Goal: Information Seeking & Learning: Learn about a topic

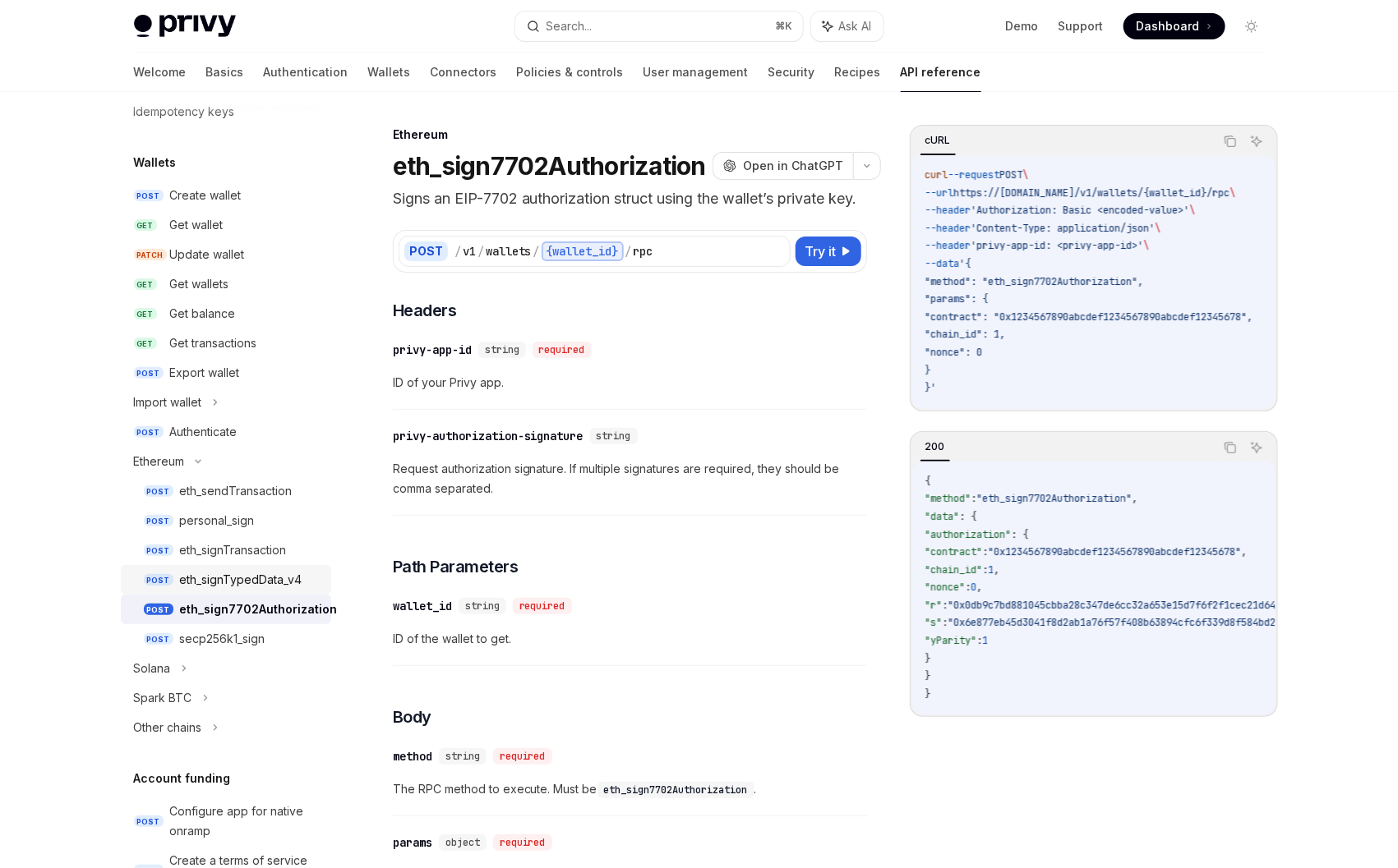
scroll to position [108, 0]
click at [241, 580] on div "eth_signTypedData_v4" at bounding box center [241, 581] width 123 height 20
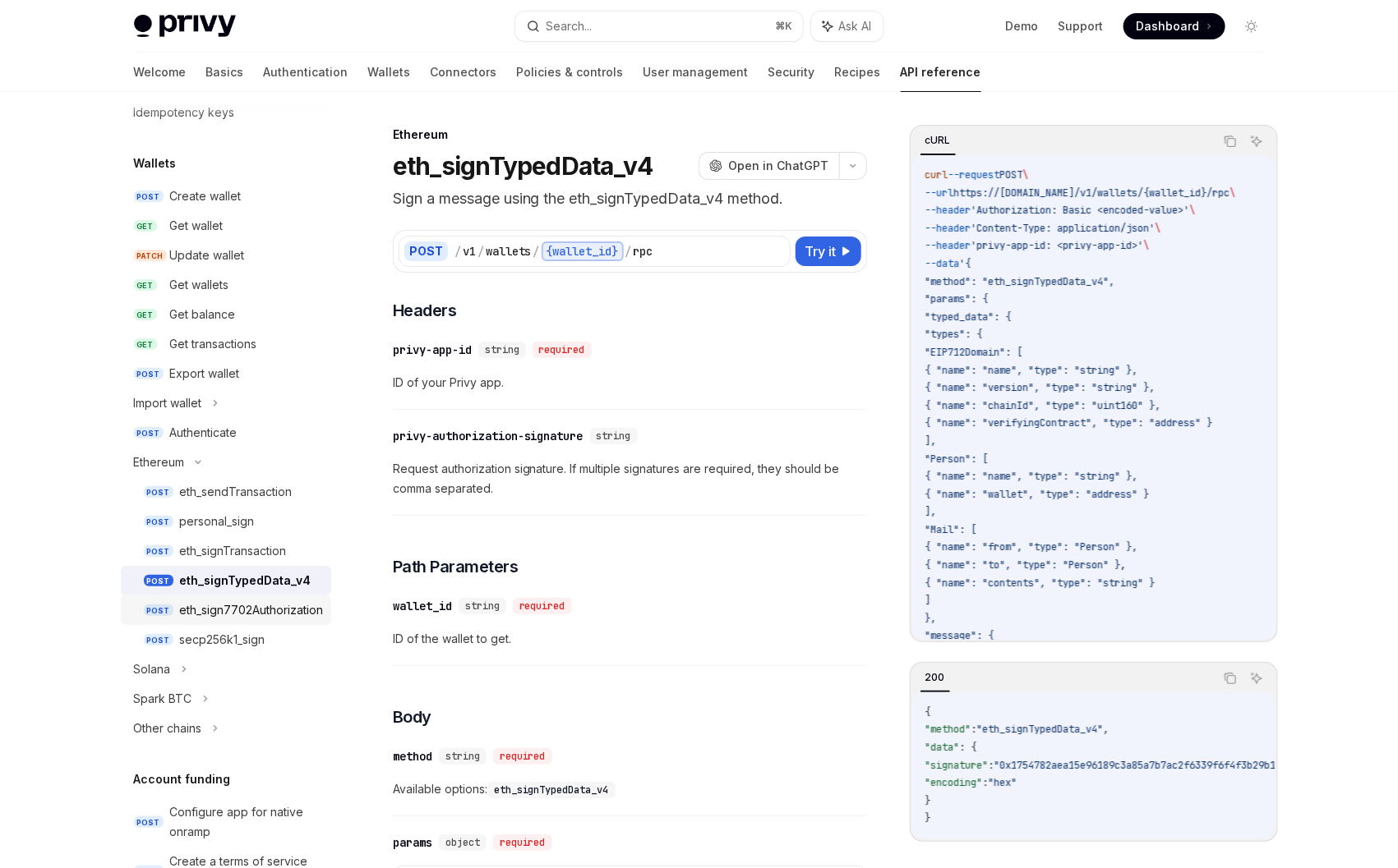
click at [228, 611] on div "eth_sign7702Authorization" at bounding box center [252, 610] width 144 height 20
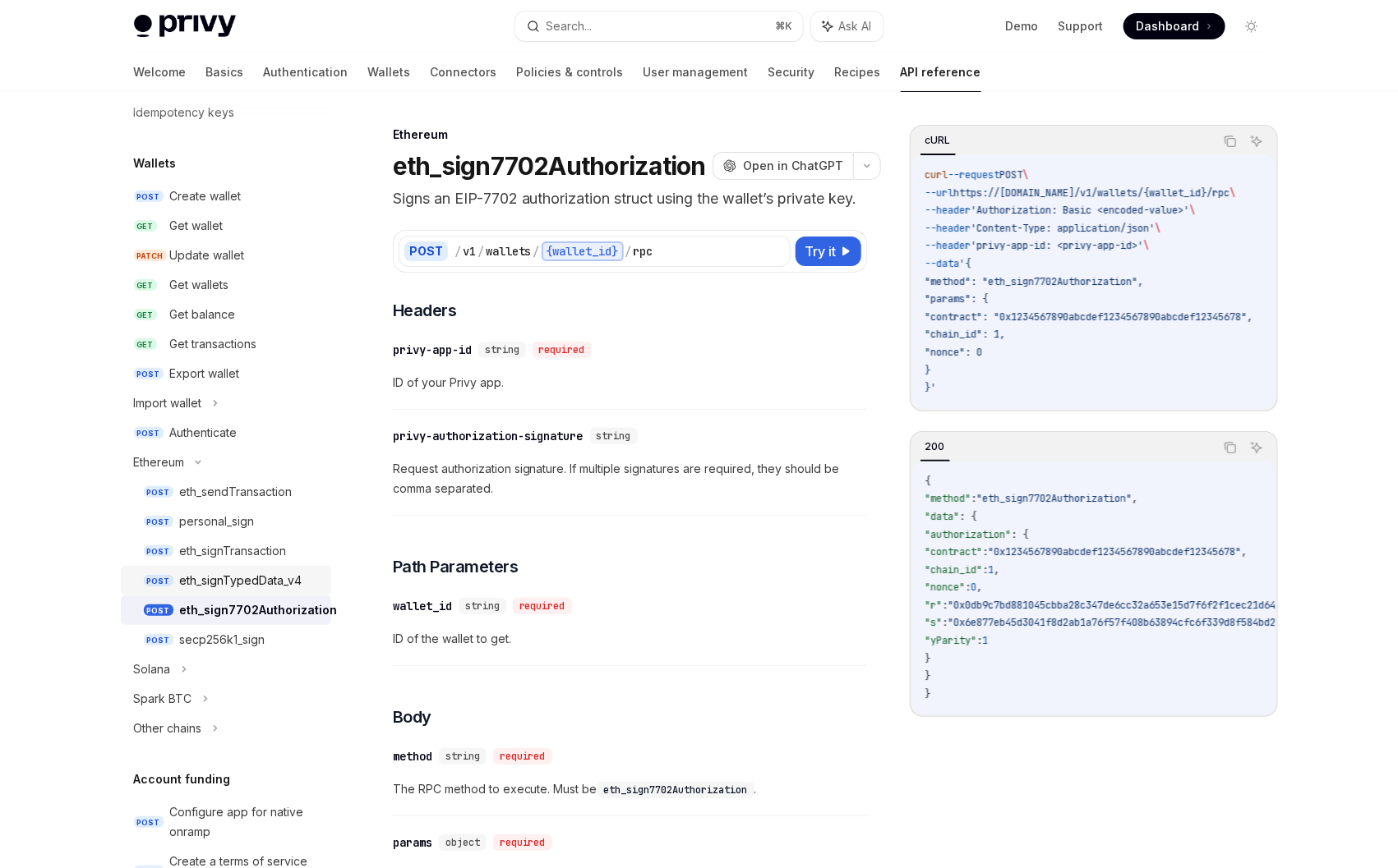
click at [226, 592] on link "POST eth_signTypedData_v4" at bounding box center [226, 581] width 211 height 30
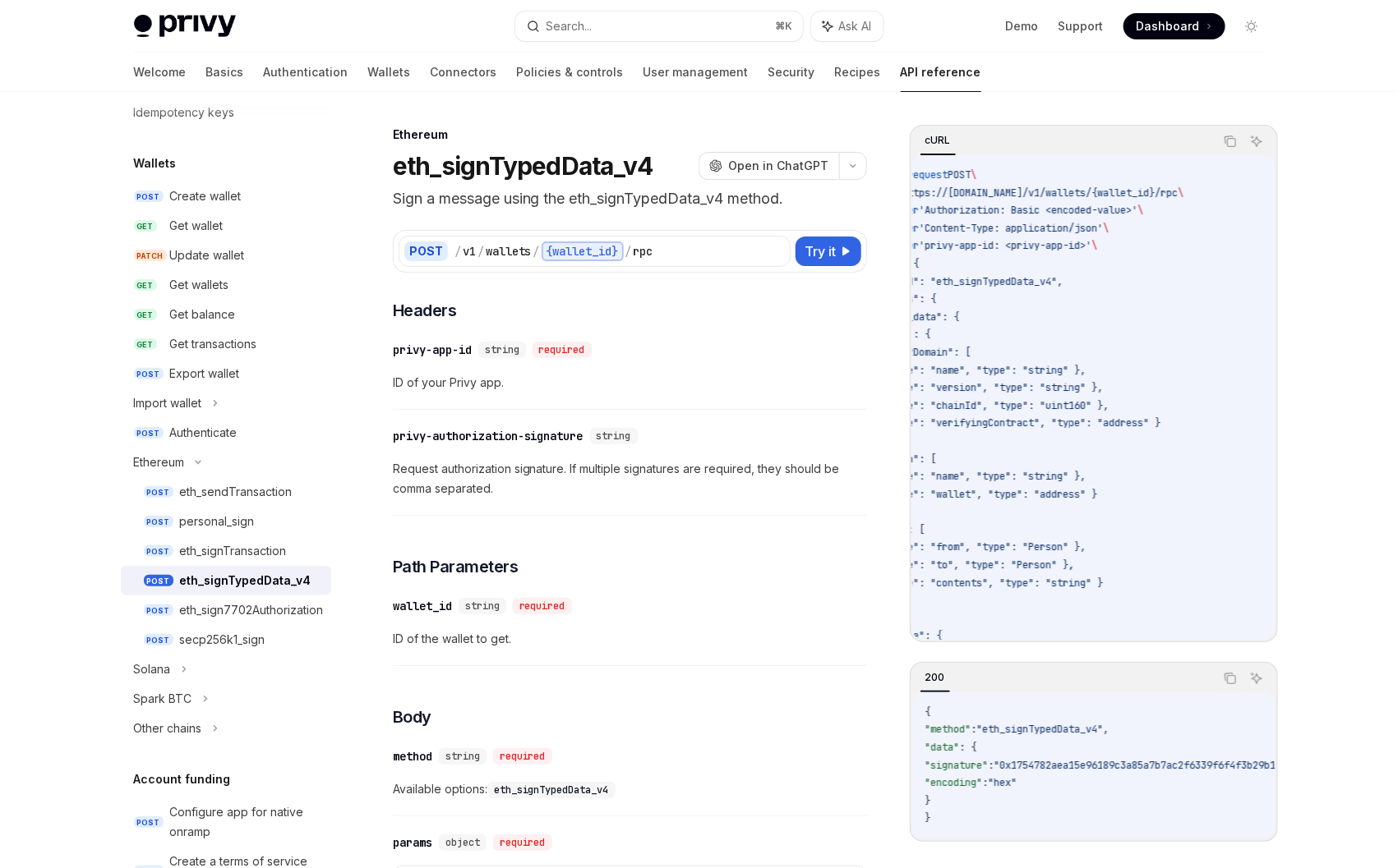
scroll to position [0, 47]
click at [240, 609] on div "eth_sign7702Authorization" at bounding box center [252, 610] width 144 height 20
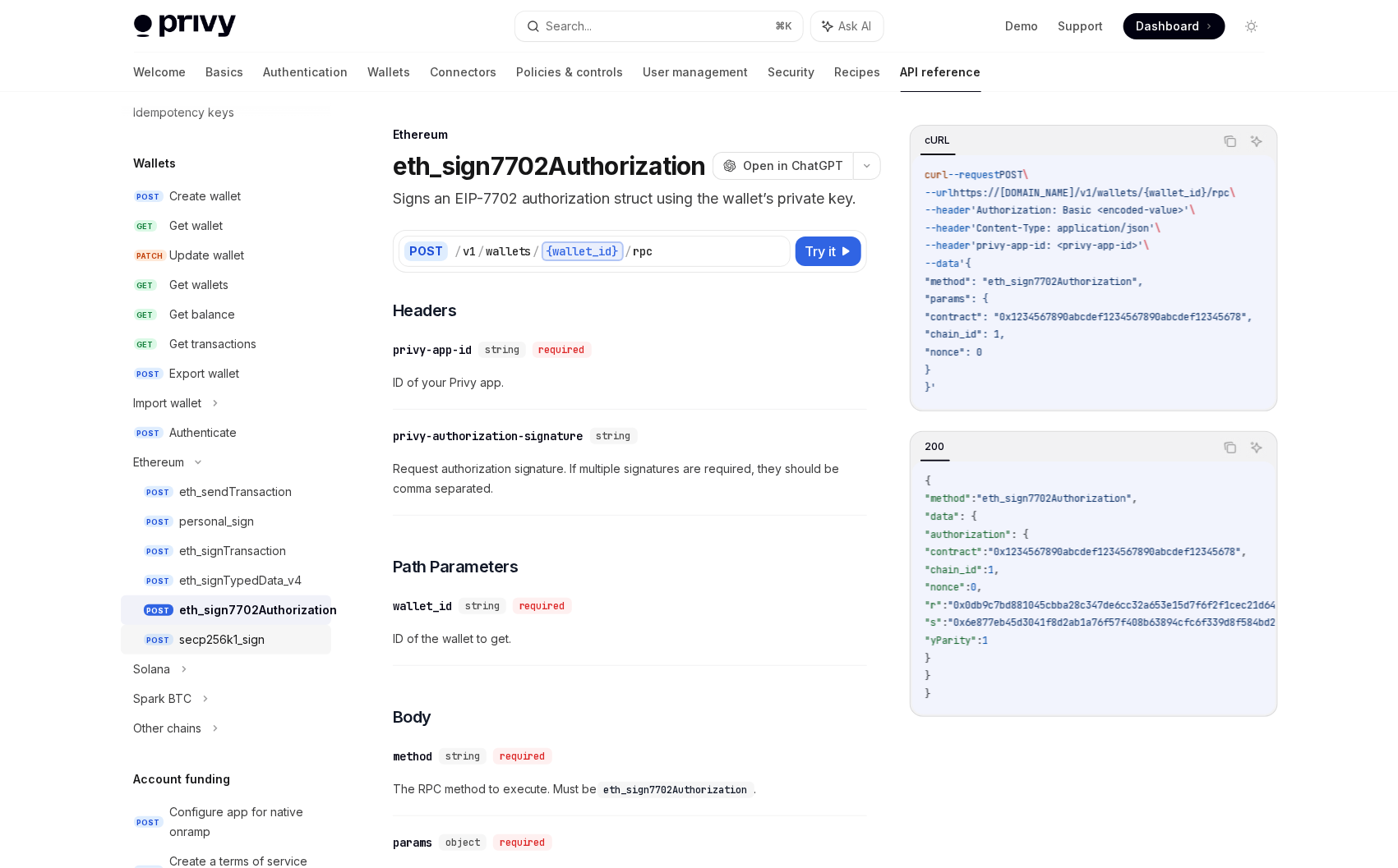
click at [261, 628] on link "POST secp256k1_sign" at bounding box center [226, 639] width 211 height 30
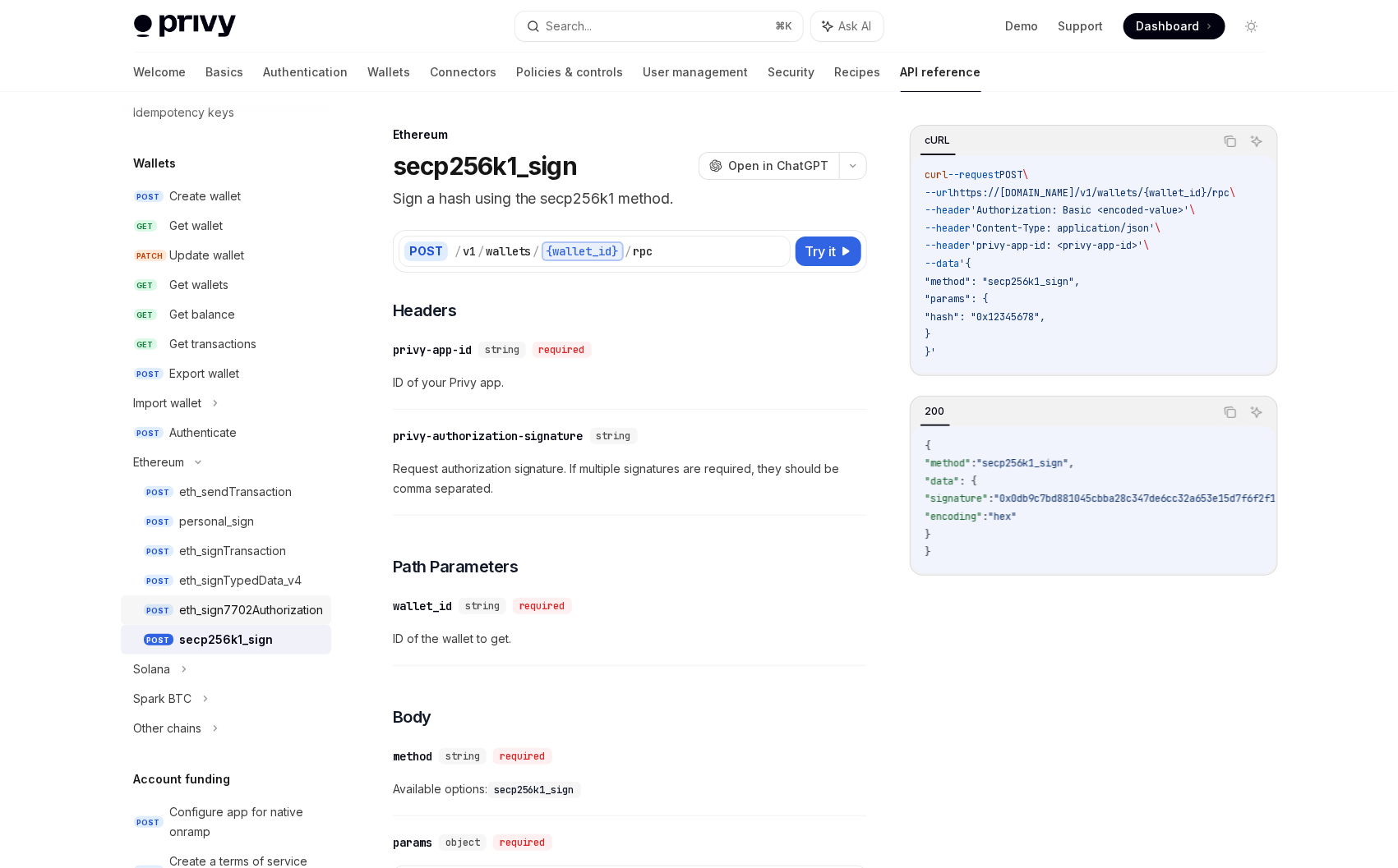
click at [258, 613] on div "eth_sign7702Authorization" at bounding box center [252, 610] width 144 height 20
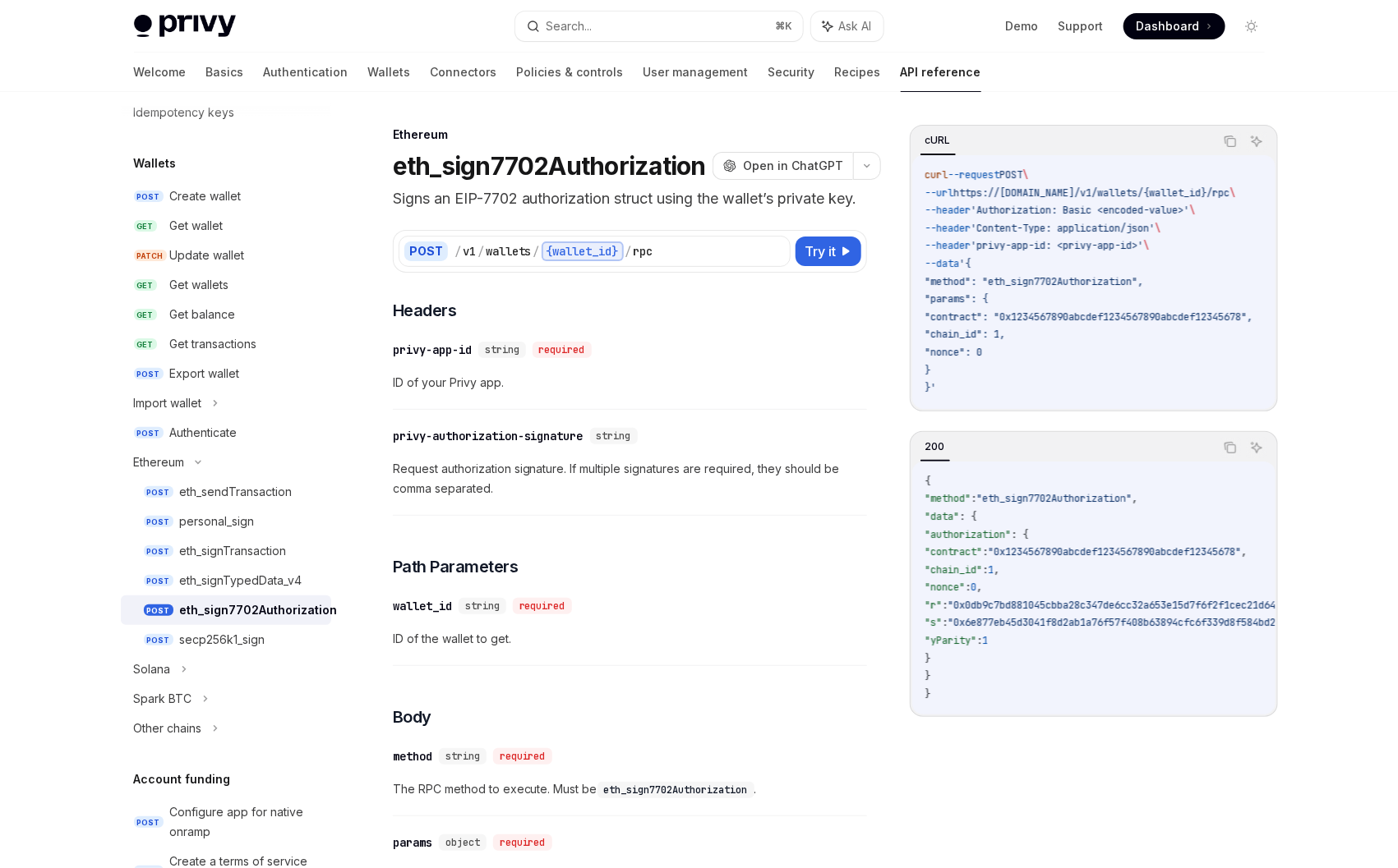
scroll to position [107, 0]
click at [248, 589] on div "eth_signTypedData_v4" at bounding box center [241, 582] width 123 height 20
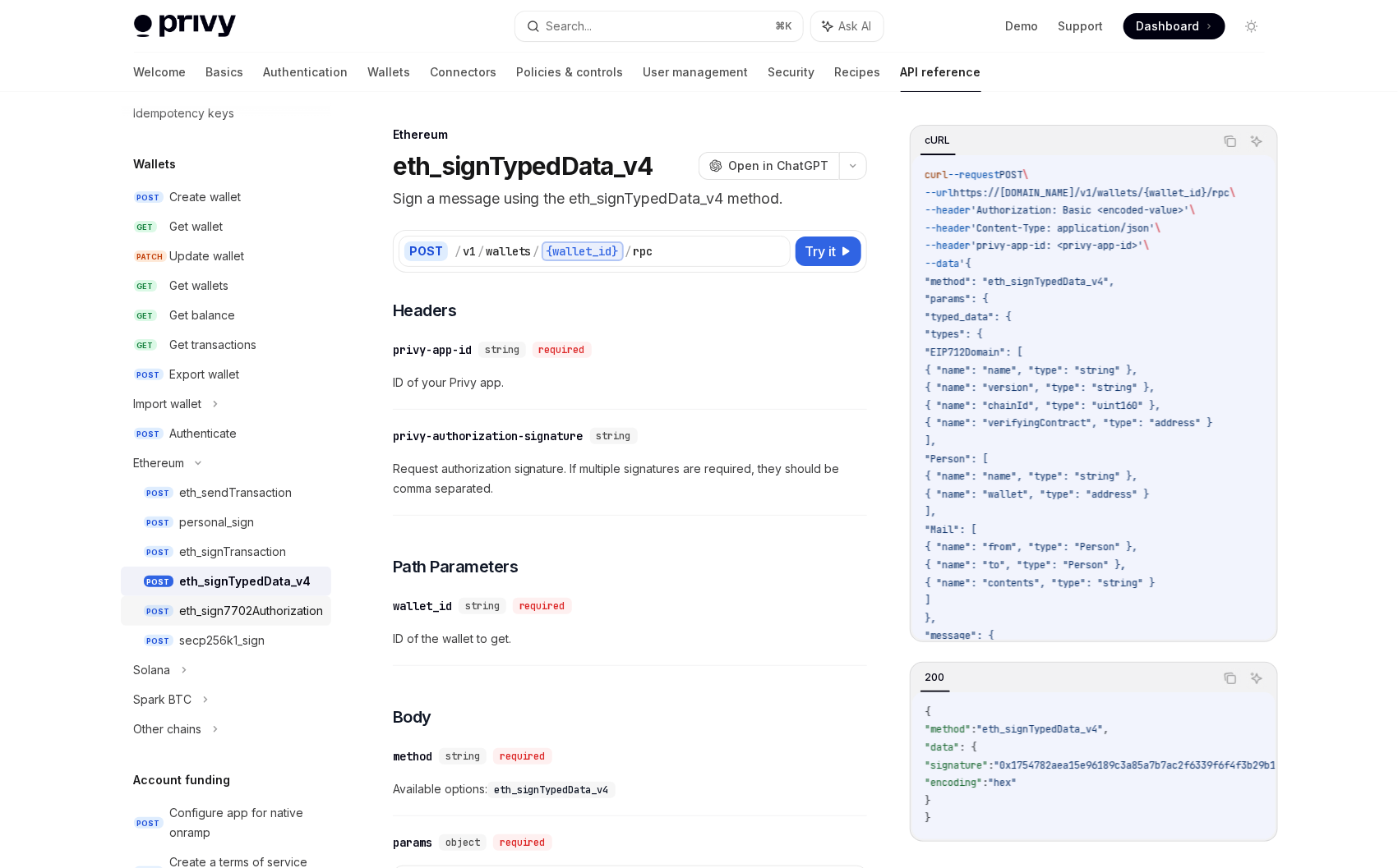
click at [255, 610] on div "eth_sign7702Authorization" at bounding box center [252, 611] width 144 height 20
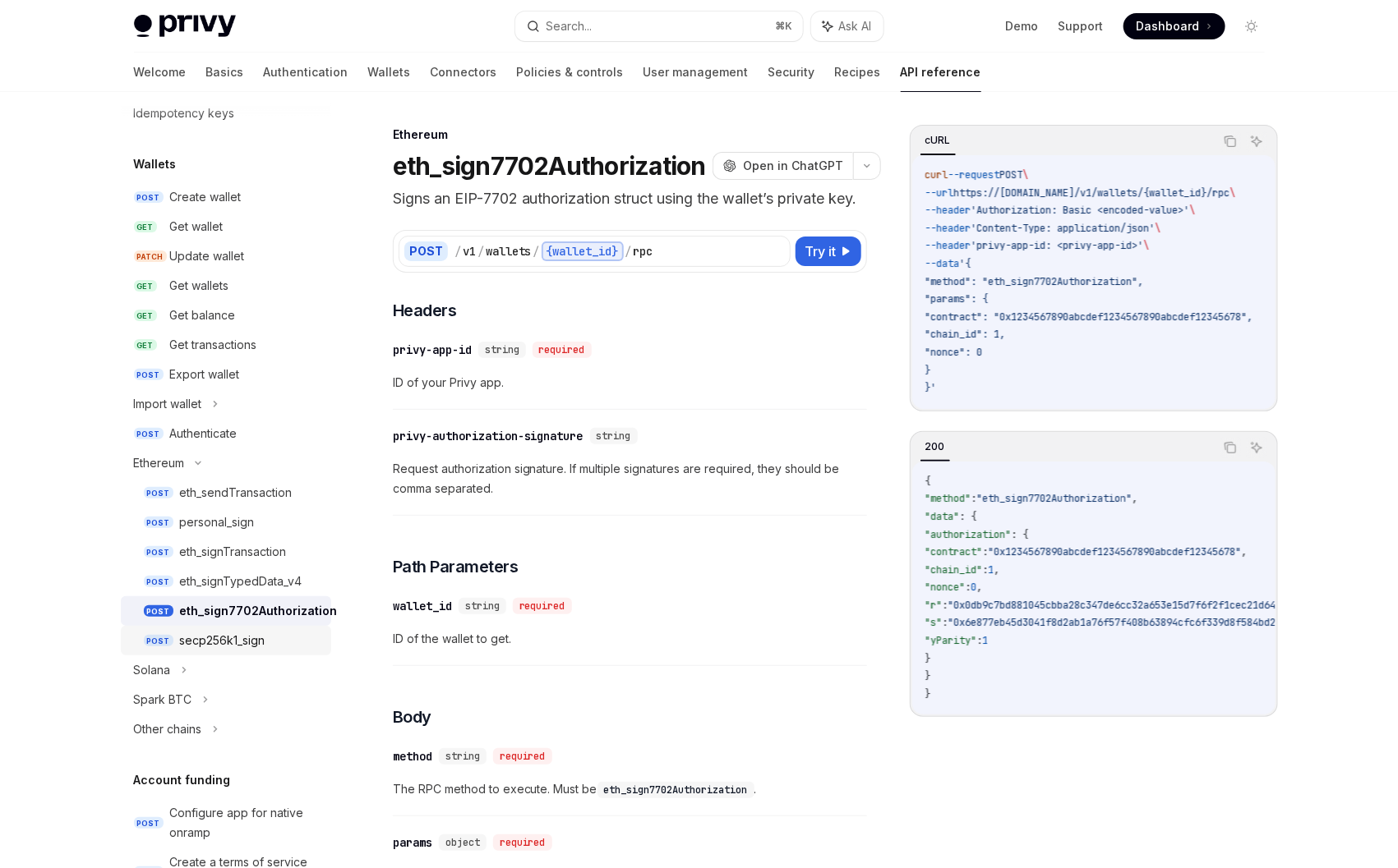
click at [252, 637] on div "secp256k1_sign" at bounding box center [222, 641] width 86 height 20
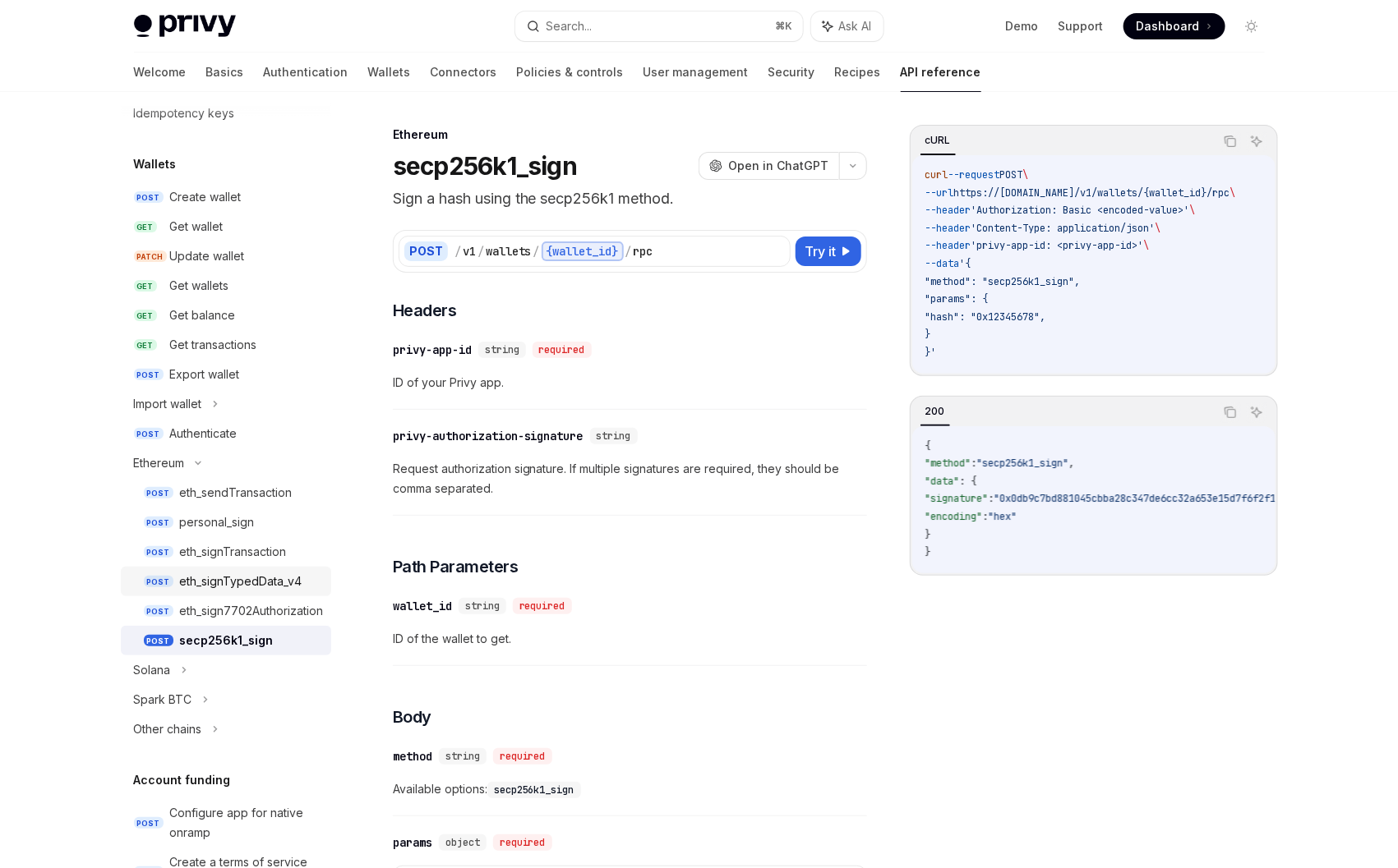
click at [234, 594] on link "POST eth_signTypedData_v4" at bounding box center [226, 581] width 211 height 30
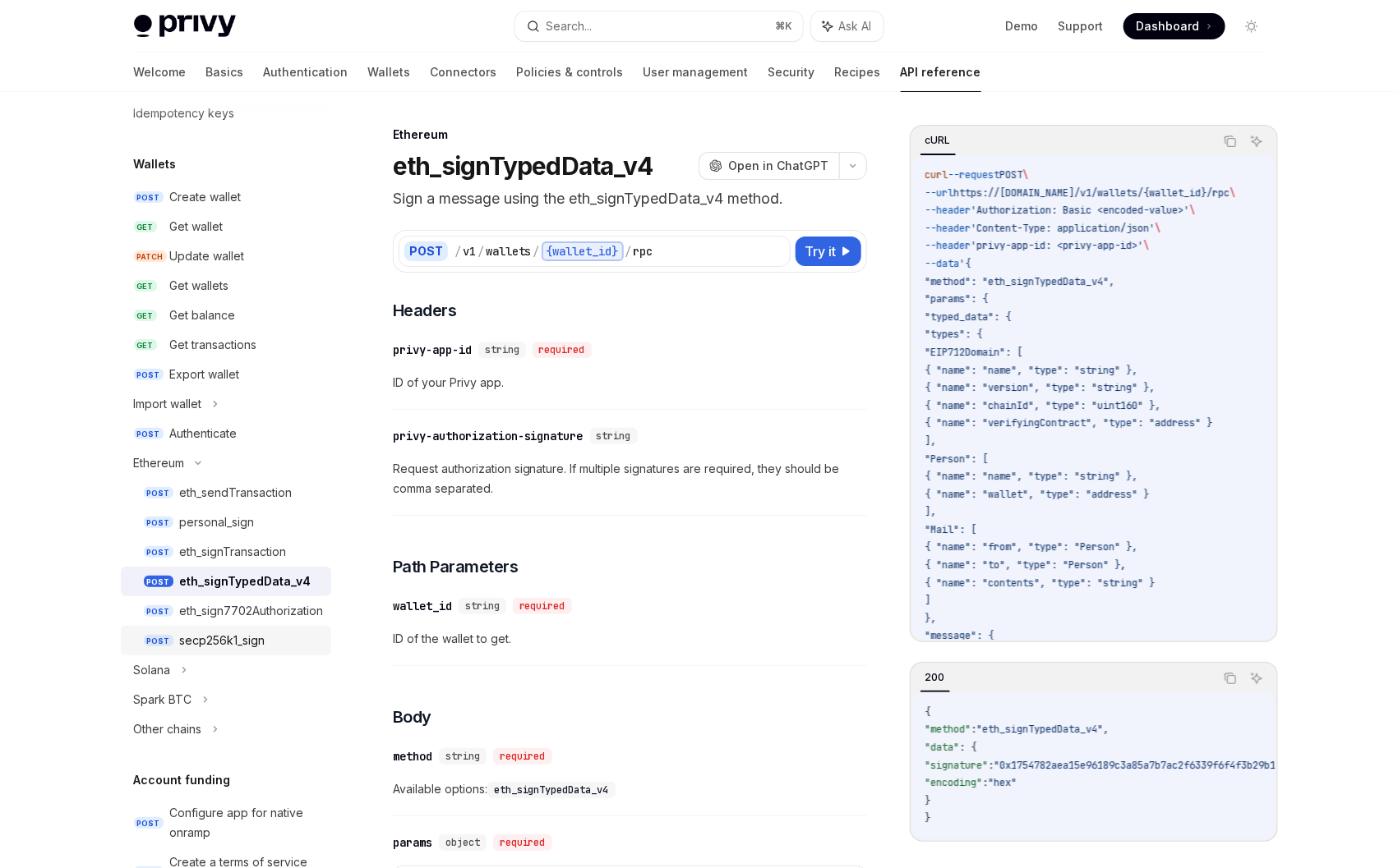
click at [237, 627] on link "POST secp256k1_sign" at bounding box center [226, 640] width 211 height 30
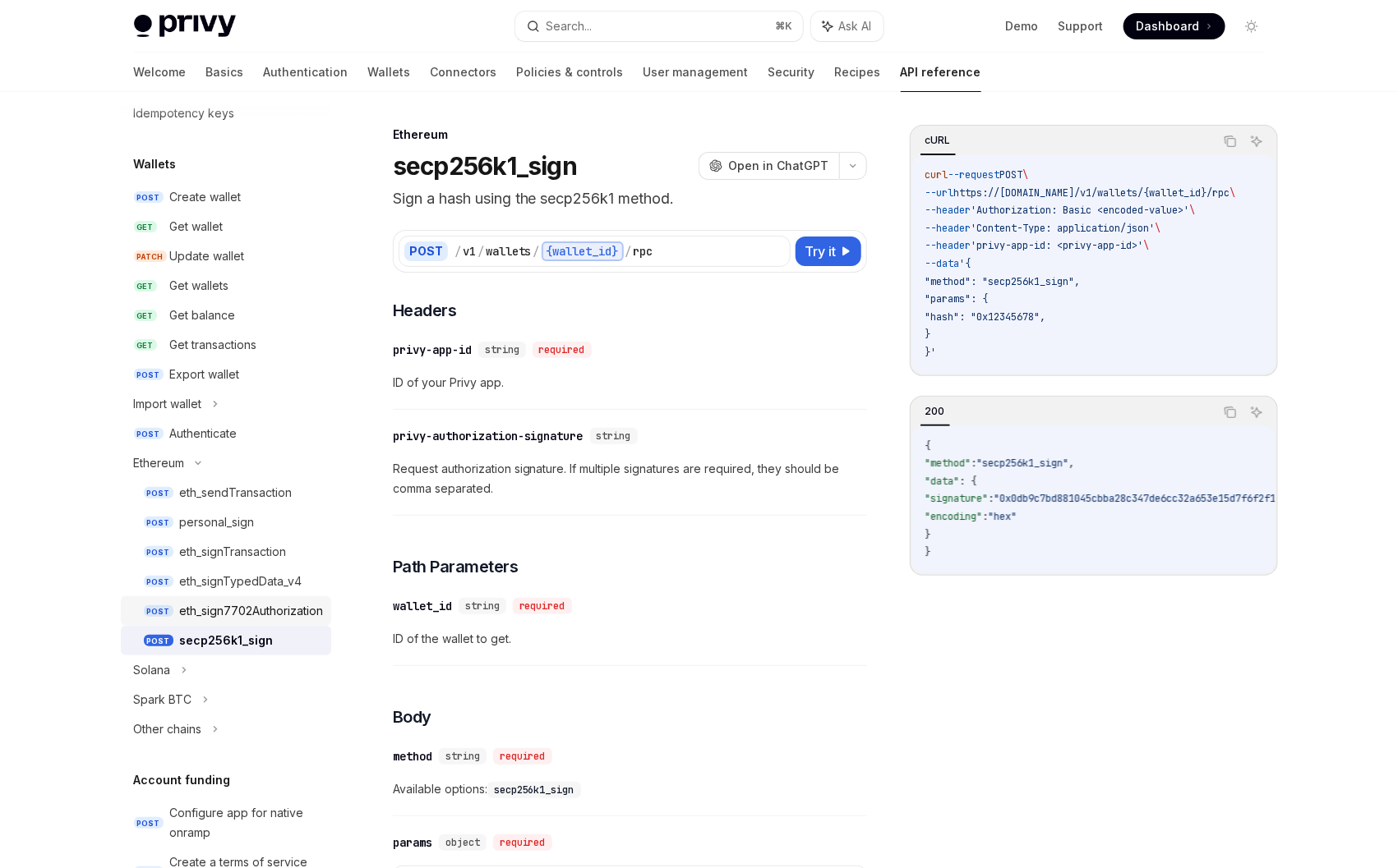
click at [235, 612] on div "eth_sign7702Authorization" at bounding box center [252, 611] width 144 height 20
type textarea "*"
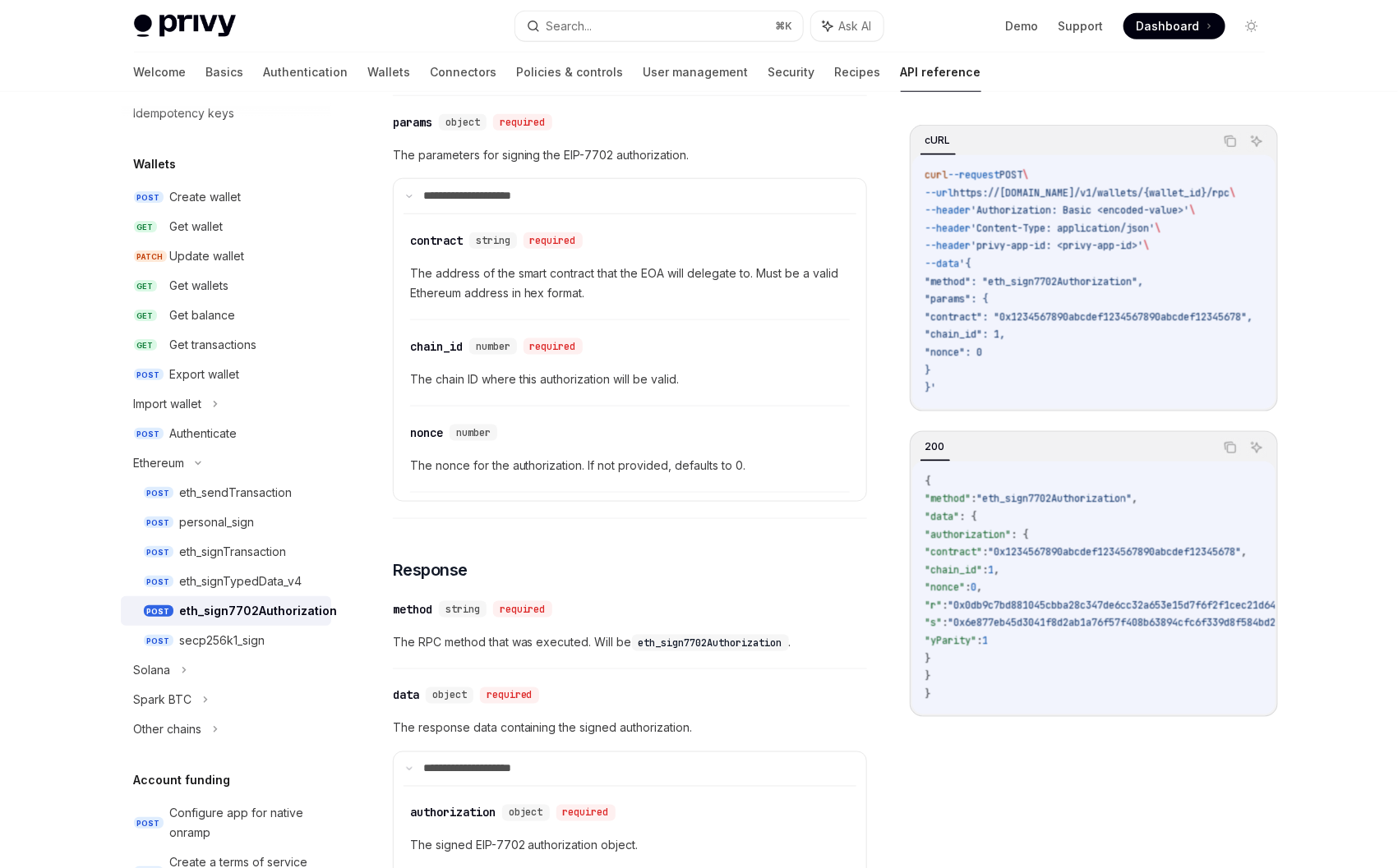
scroll to position [726, 0]
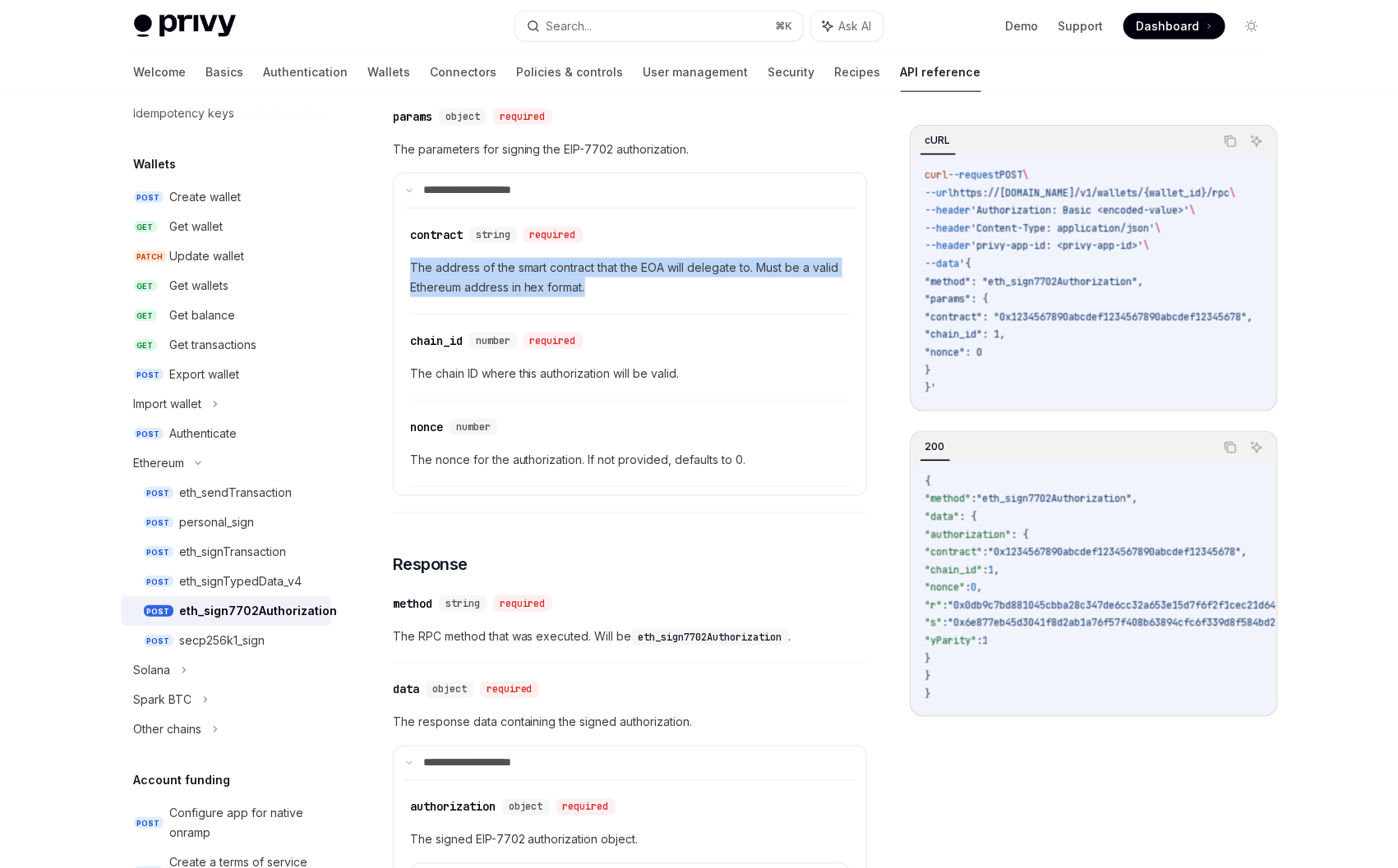
drag, startPoint x: 555, startPoint y: 303, endPoint x: 392, endPoint y: 283, distance: 164.2
click at [392, 283] on div "Ethereum eth_sign7702Authorization OpenAI Open in ChatGPT Signs an EIP-7702 aut…" at bounding box center [476, 293] width 789 height 1788
click at [413, 285] on span "The address of the smart contract that the EOA will delegate to. Must be a vali…" at bounding box center [630, 277] width 440 height 40
drag, startPoint x: 409, startPoint y: 285, endPoint x: 631, endPoint y: 302, distance: 222.6
click at [631, 302] on propertiesChildren "​ contract string required The address of the smart contract that the EOA will …" at bounding box center [630, 348] width 453 height 279
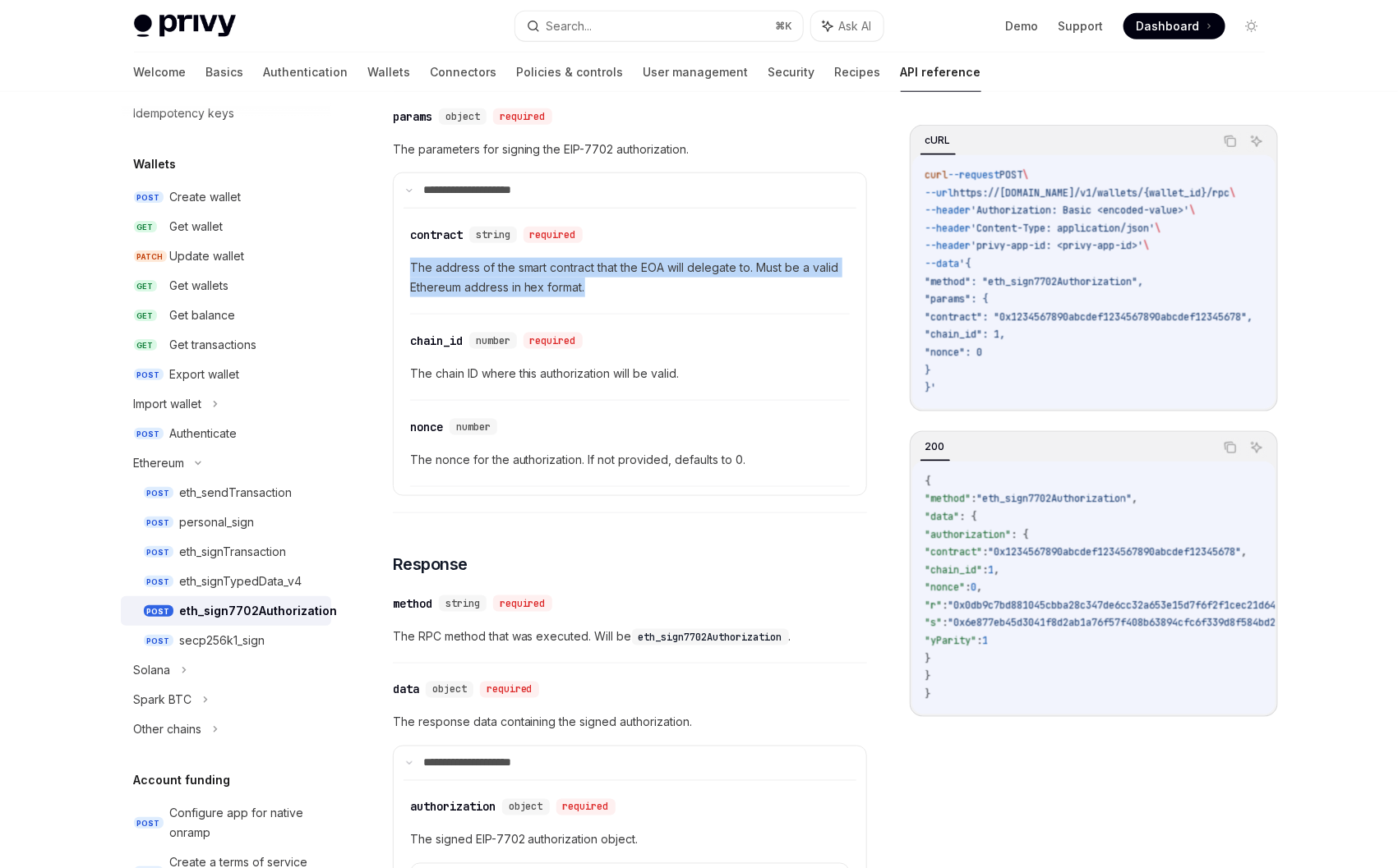
click at [631, 297] on span "The address of the smart contract that the EOA will delegate to. Must be a vali…" at bounding box center [630, 277] width 440 height 40
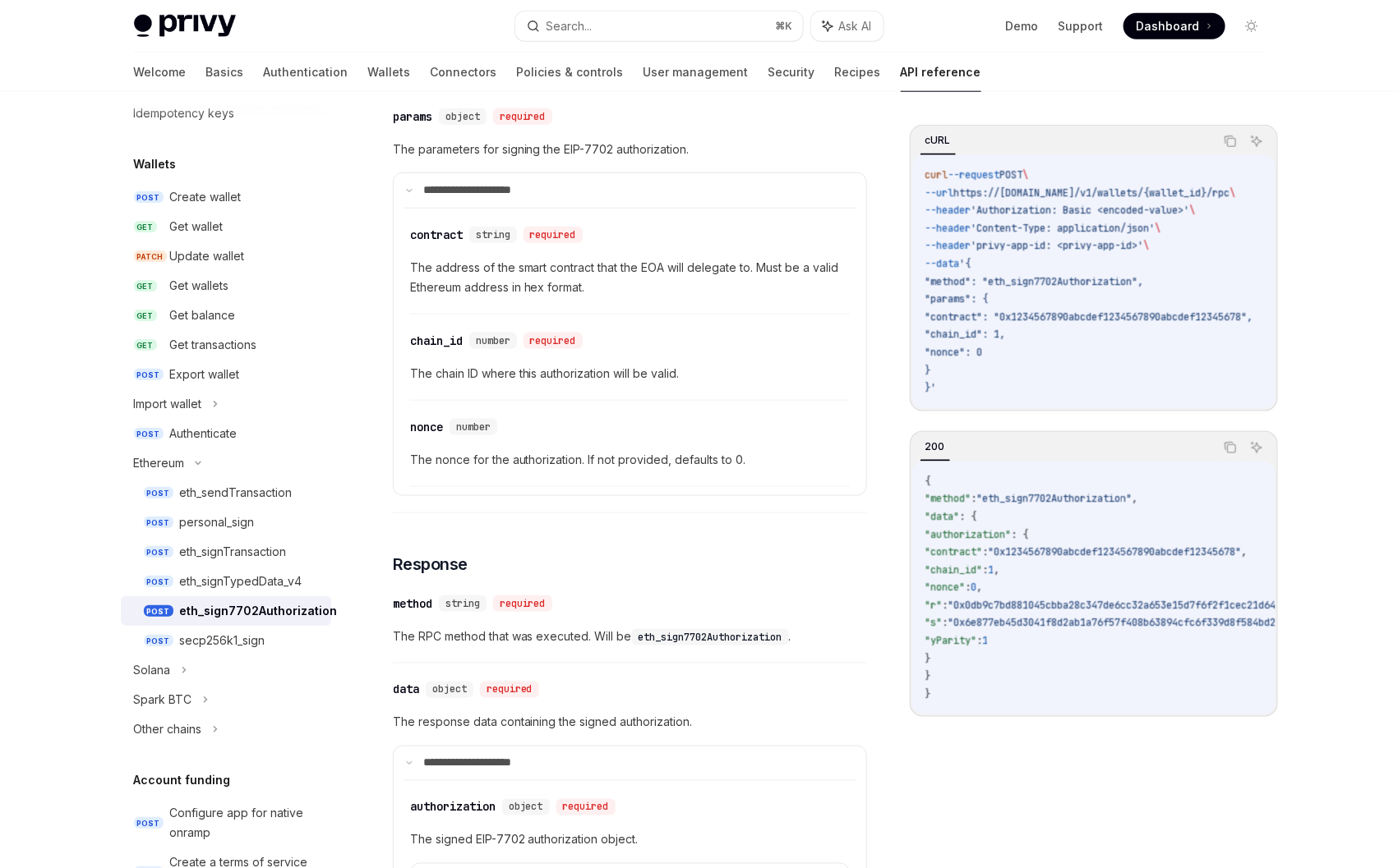
click at [593, 297] on span "The address of the smart contract that the EOA will delegate to. Must be a vali…" at bounding box center [630, 277] width 440 height 40
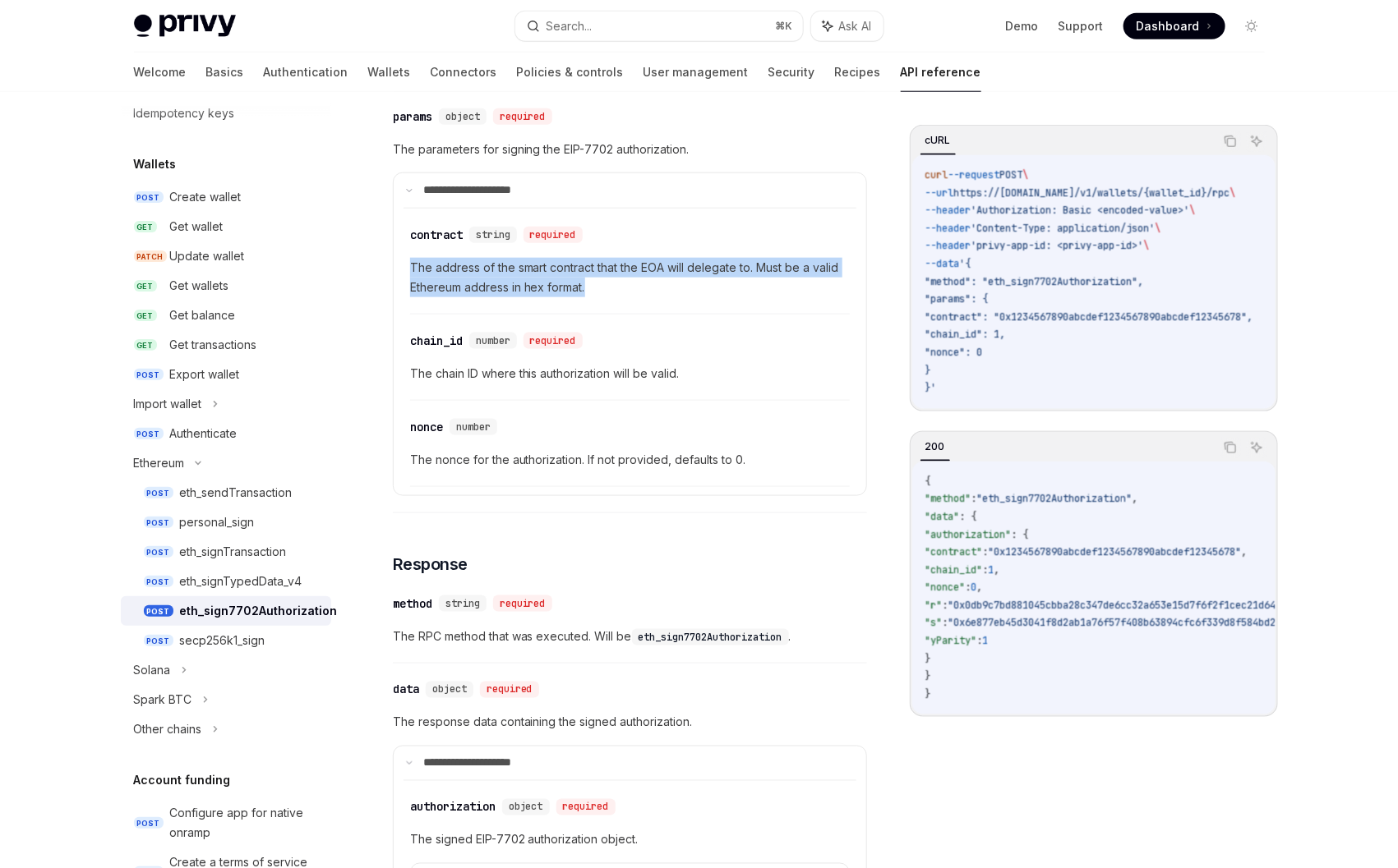
drag, startPoint x: 573, startPoint y: 310, endPoint x: 413, endPoint y: 289, distance: 161.4
click at [413, 289] on span "The address of the smart contract that the EOA will delegate to. Must be a vali…" at bounding box center [630, 277] width 440 height 40
click at [608, 314] on div "​ contract string required The address of the smart contract that the EOA will …" at bounding box center [630, 266] width 440 height 98
drag, startPoint x: 600, startPoint y: 304, endPoint x: 430, endPoint y: 294, distance: 170.3
click at [468, 292] on span "The address of the smart contract that the EOA will delegate to. Must be a vali…" at bounding box center [630, 277] width 440 height 40
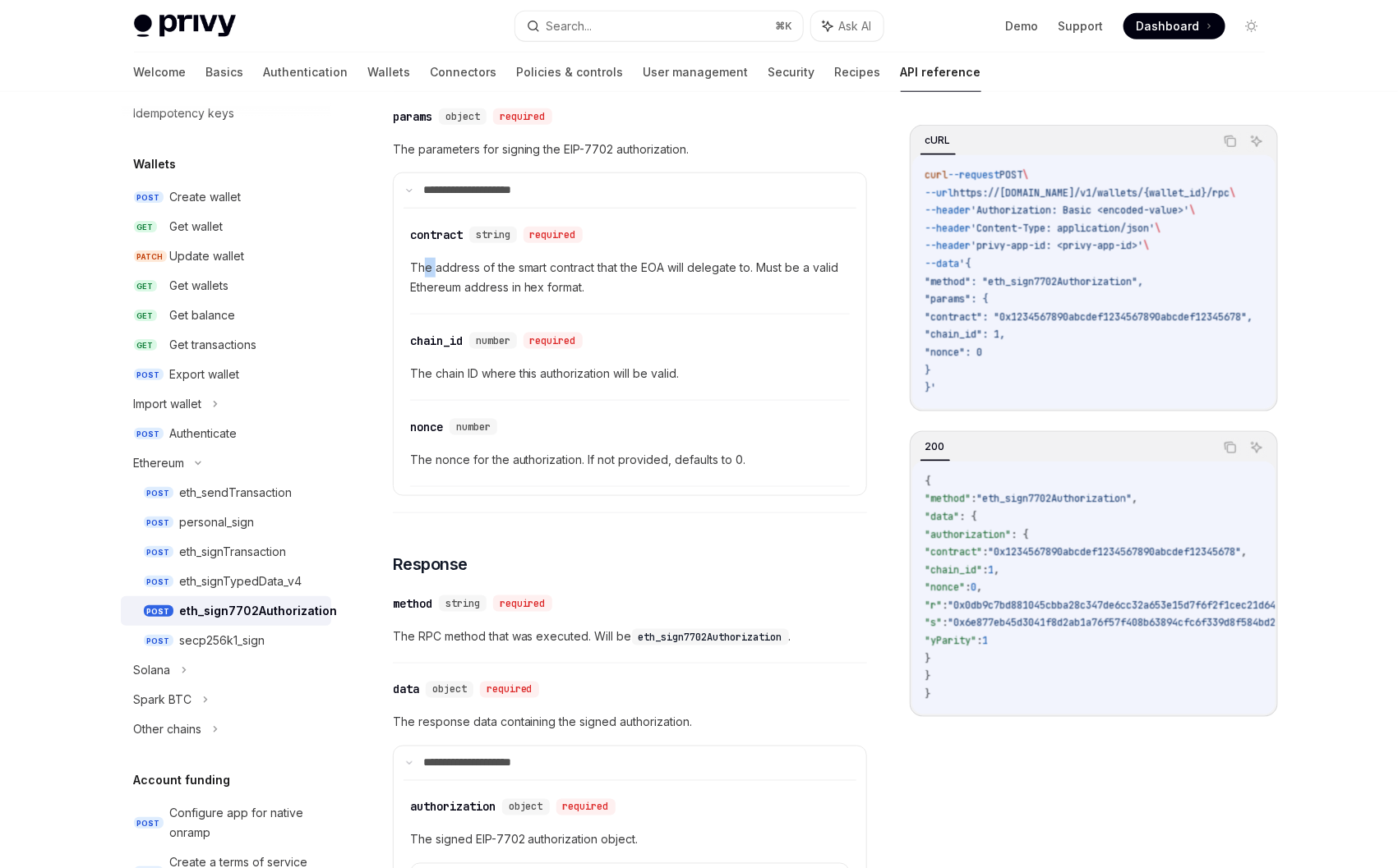
click at [425, 294] on span "The address of the smart contract that the EOA will delegate to. Must be a vali…" at bounding box center [630, 277] width 440 height 40
drag, startPoint x: 413, startPoint y: 291, endPoint x: 581, endPoint y: 299, distance: 168.2
click at [581, 297] on span "The address of the smart contract that the EOA will delegate to. Must be a vali…" at bounding box center [630, 277] width 440 height 40
click at [631, 297] on span "The address of the smart contract that the EOA will delegate to. Must be a vali…" at bounding box center [630, 277] width 440 height 40
drag, startPoint x: 564, startPoint y: 173, endPoint x: 685, endPoint y: 172, distance: 121.0
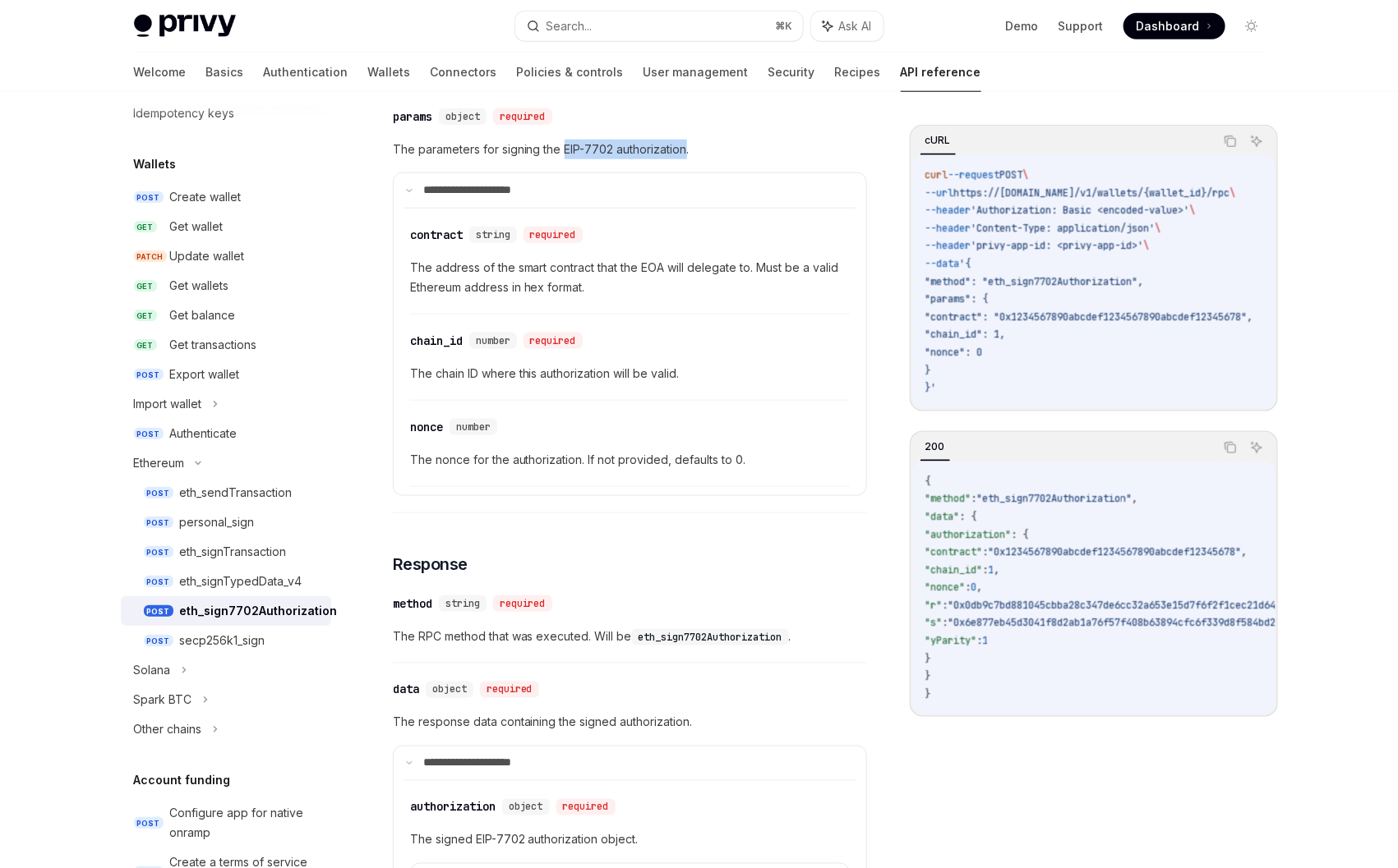
click at [685, 159] on span "The parameters for signing the EIP-7702 authorization." at bounding box center [630, 149] width 474 height 20
copy span "EIP-7702 authorization"
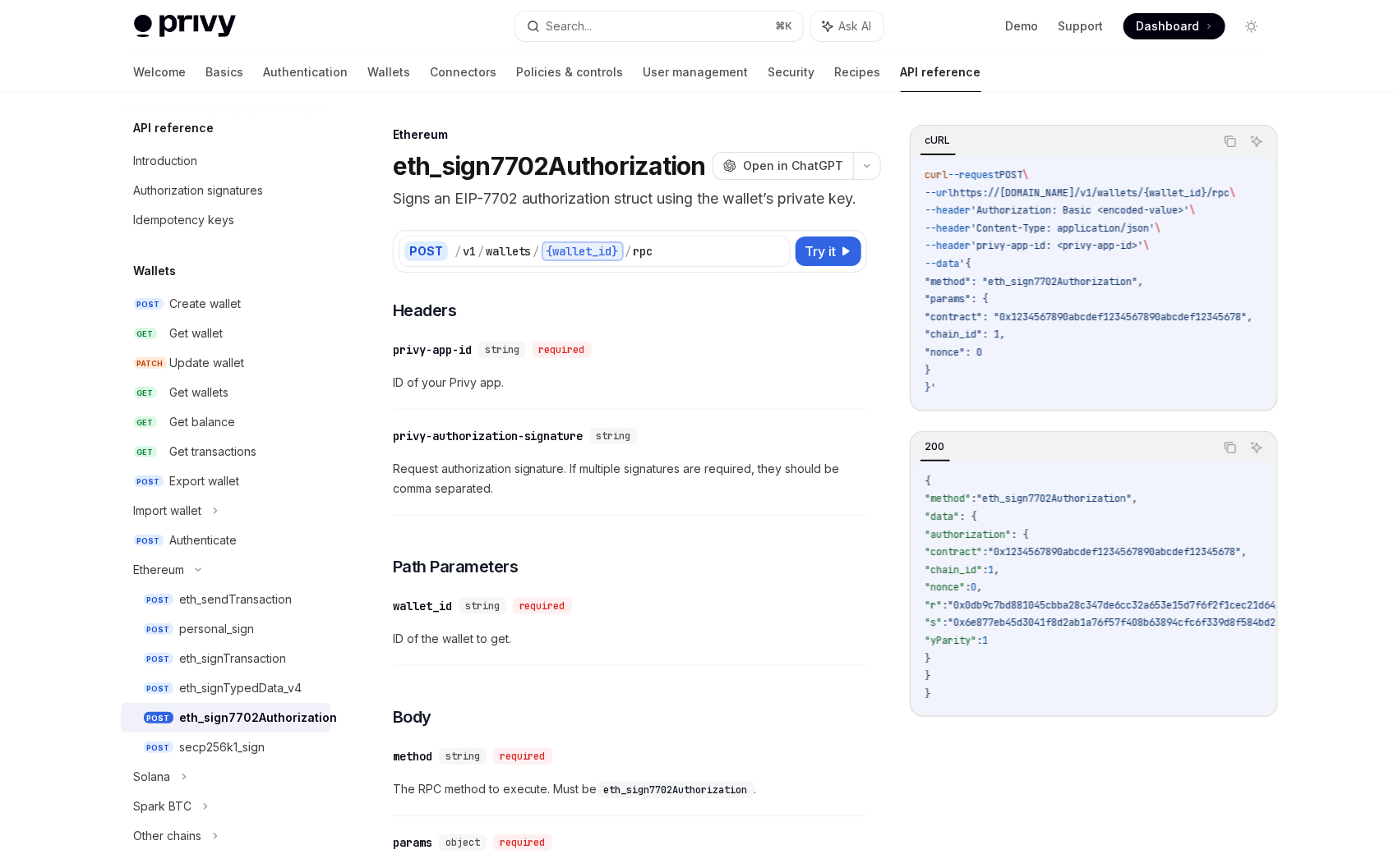
click at [567, 167] on h1 "eth_sign7702Authorization" at bounding box center [549, 166] width 313 height 30
copy h1 "eth_sign7702Authorization"
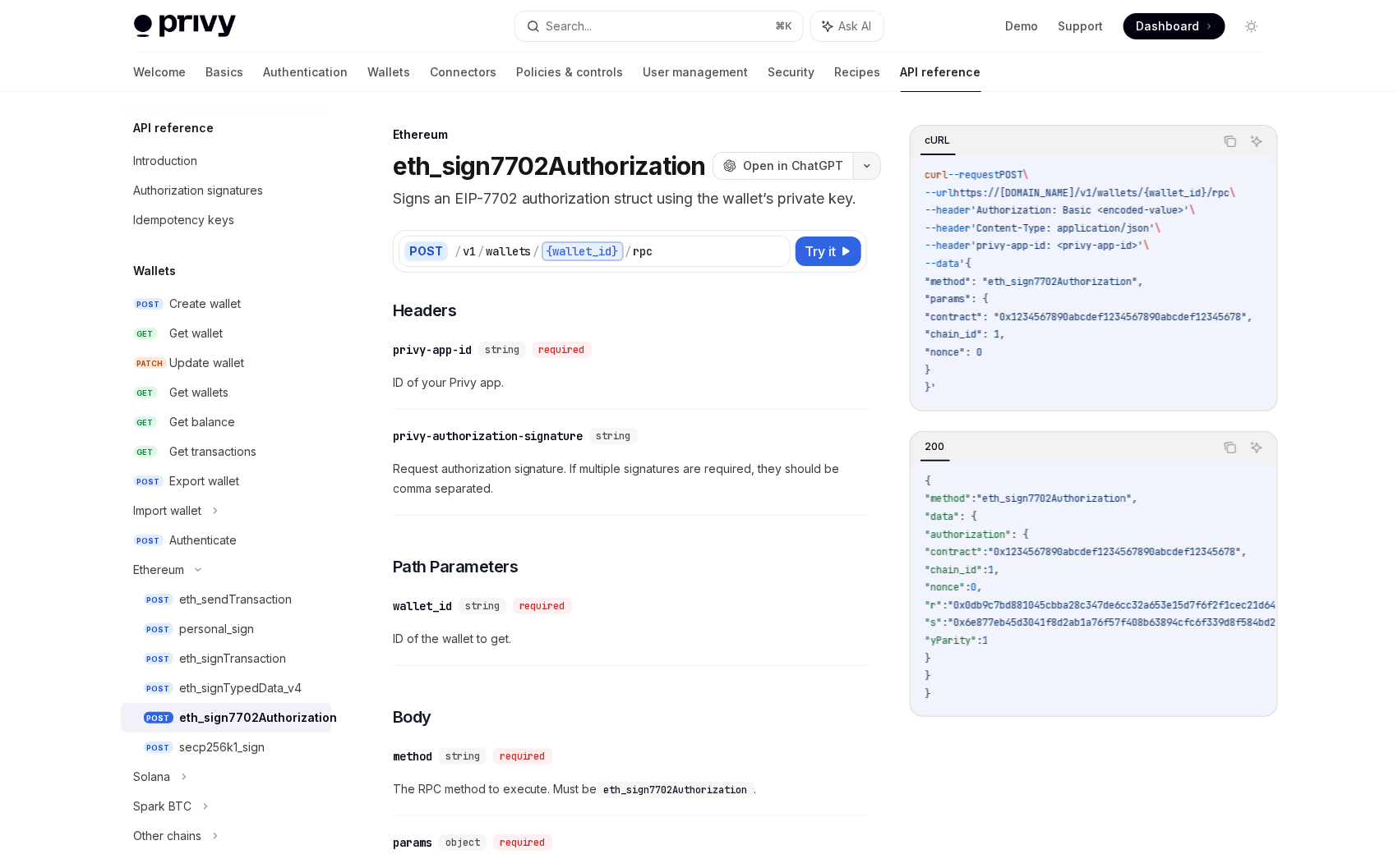
click at [867, 164] on button "button" at bounding box center [867, 166] width 28 height 28
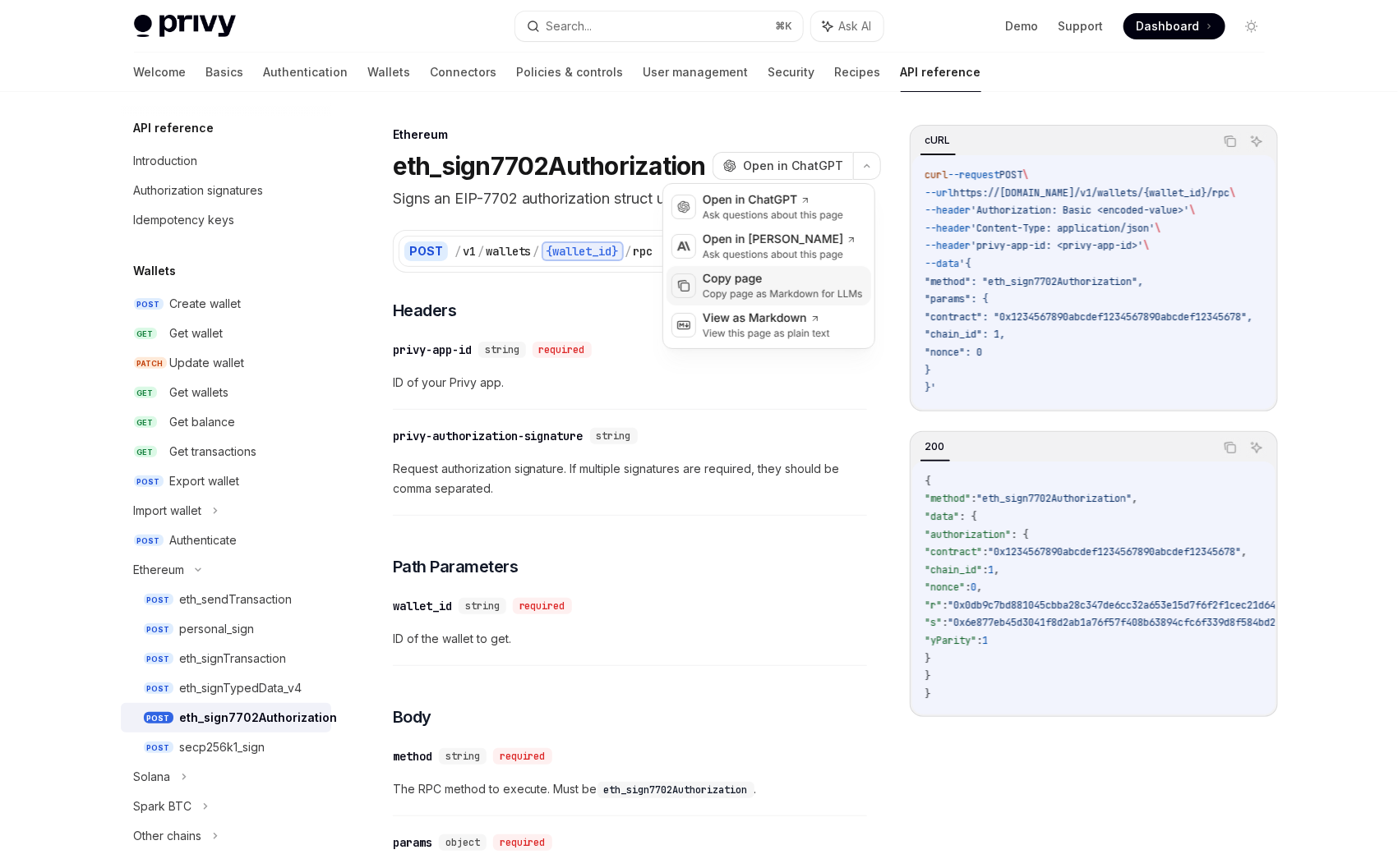
click at [799, 282] on div "Copy page" at bounding box center [783, 279] width 160 height 16
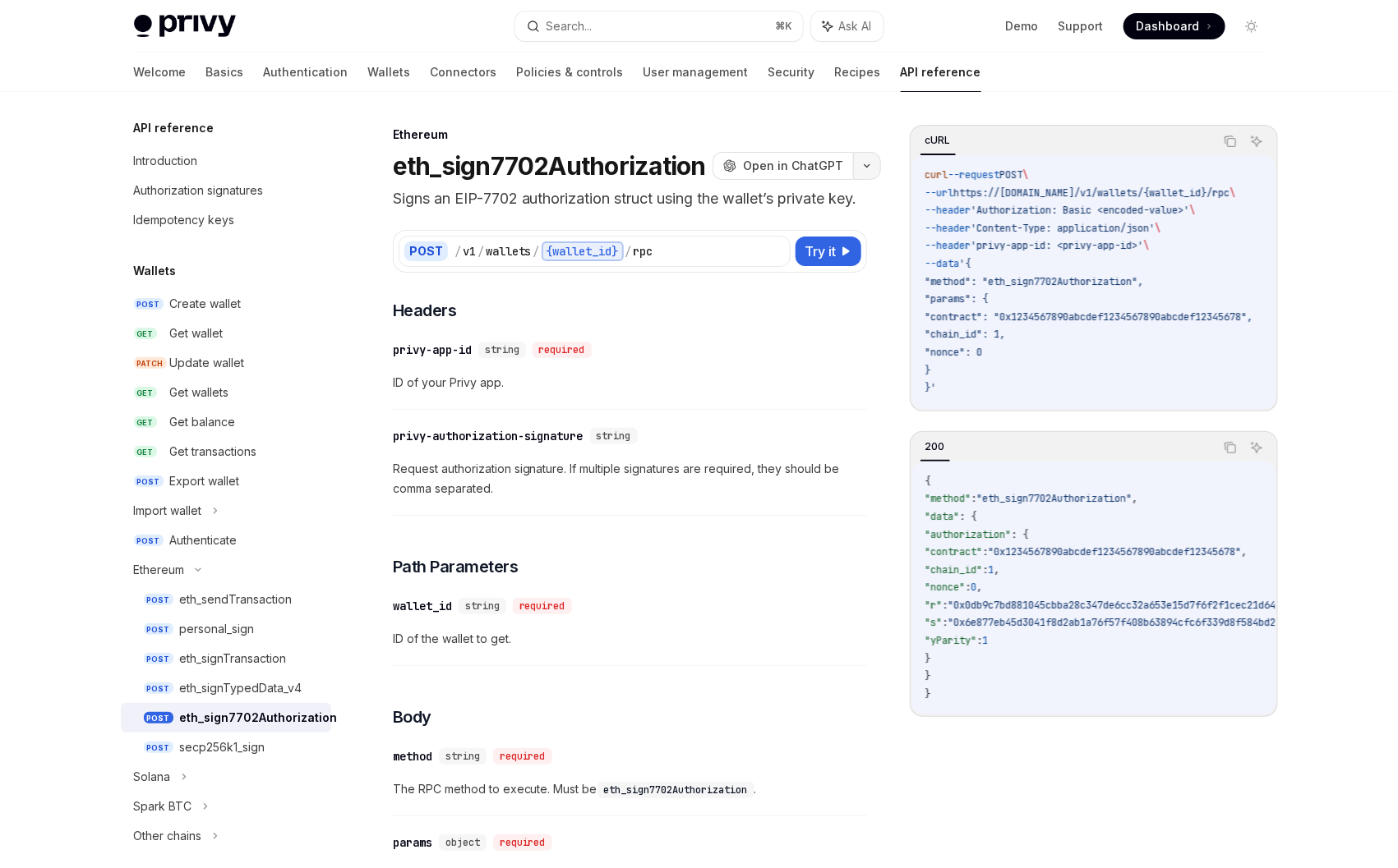
click at [854, 165] on button "button" at bounding box center [867, 166] width 28 height 28
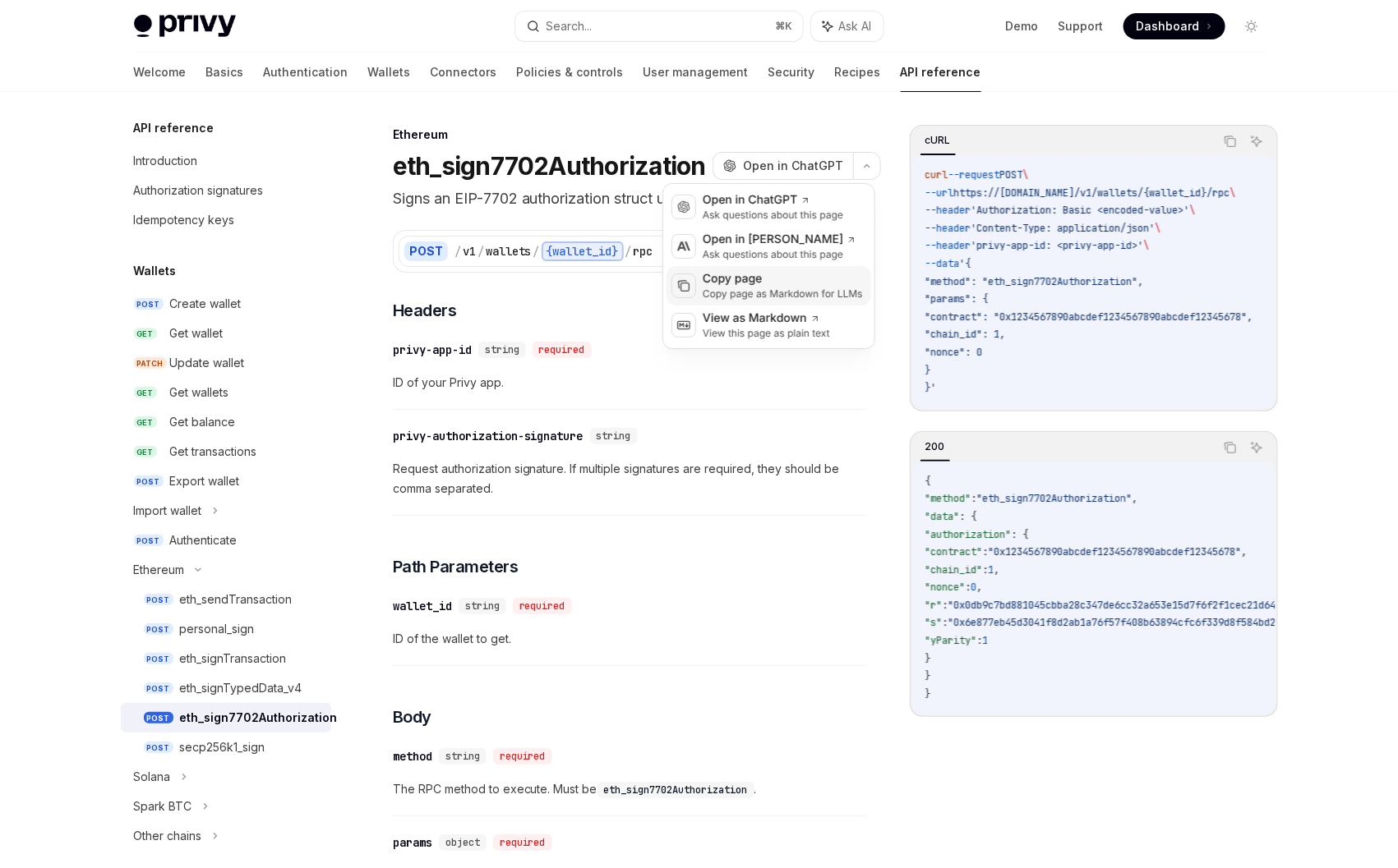
click at [735, 286] on div "Copy page" at bounding box center [783, 279] width 160 height 16
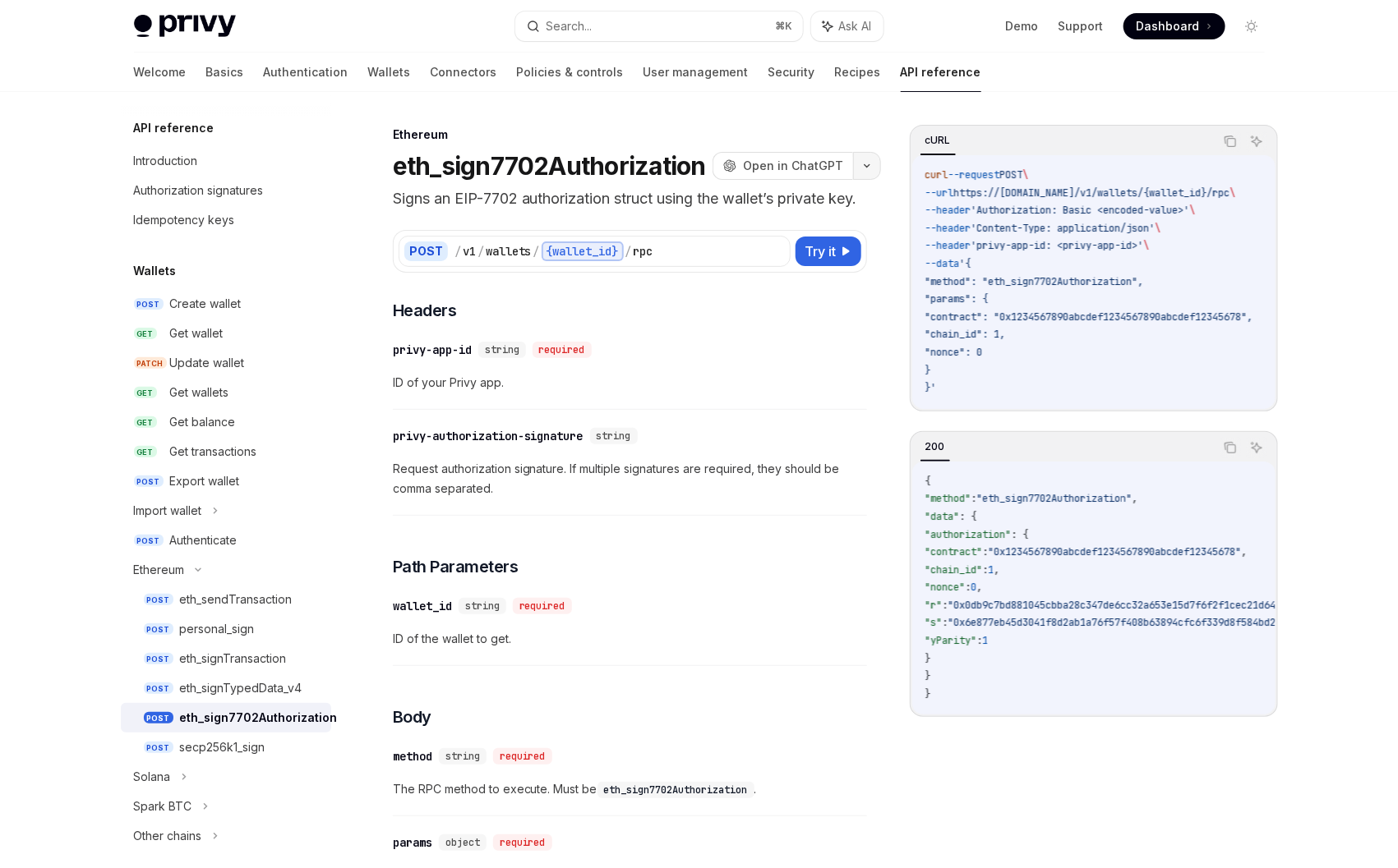
click at [865, 164] on button "button" at bounding box center [867, 166] width 28 height 28
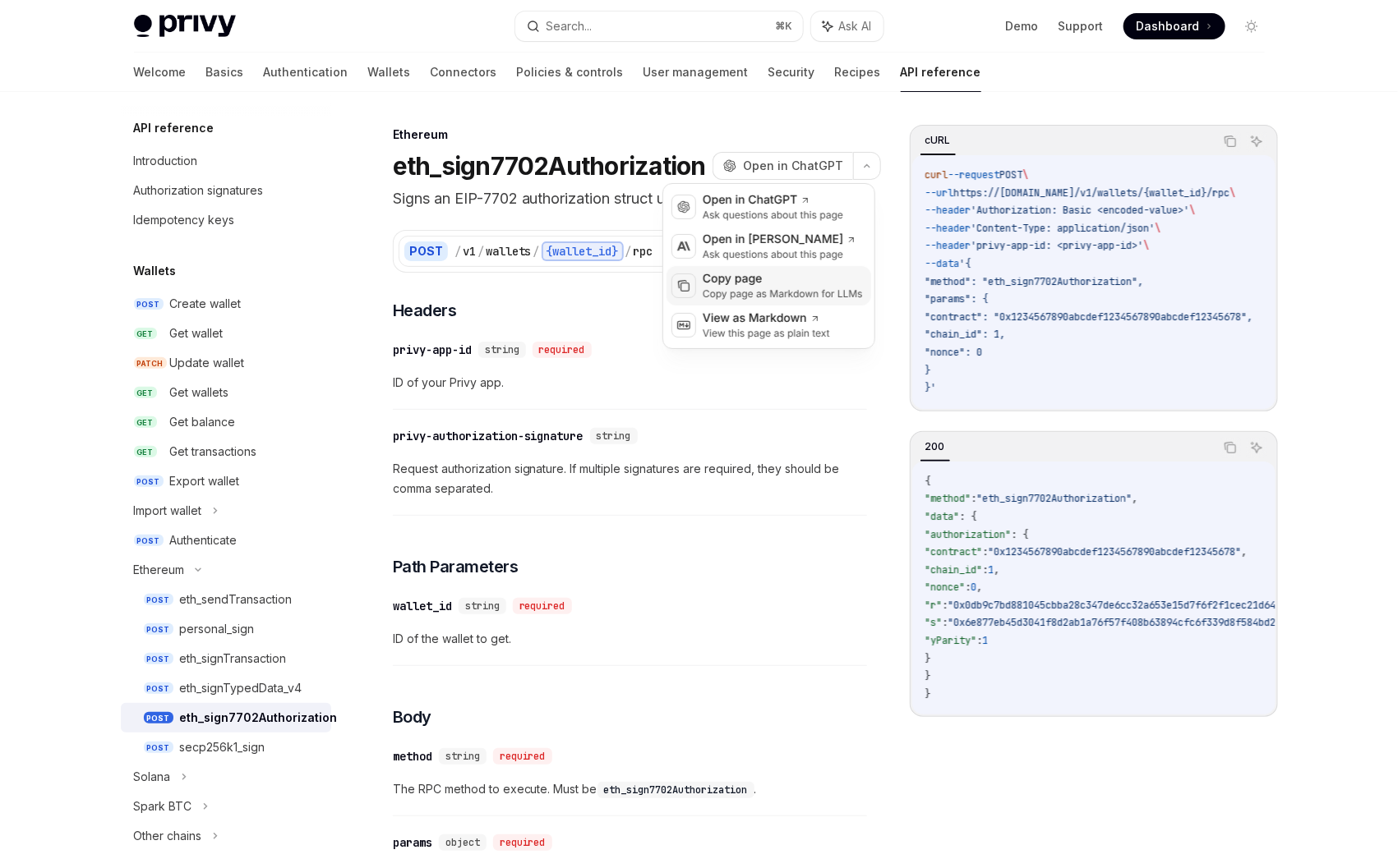
click at [732, 281] on div "Copy page" at bounding box center [783, 279] width 160 height 16
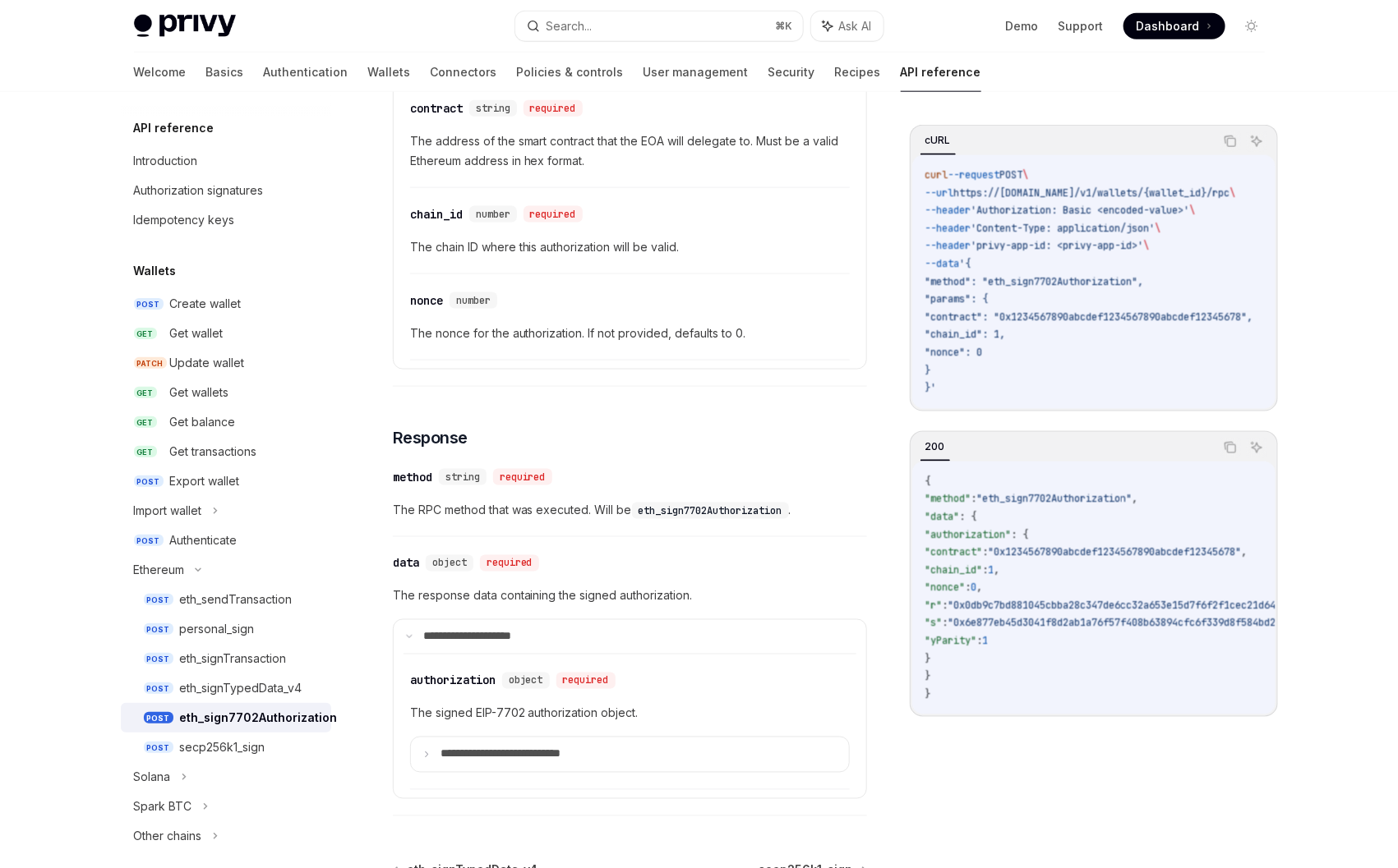
scroll to position [908, 0]
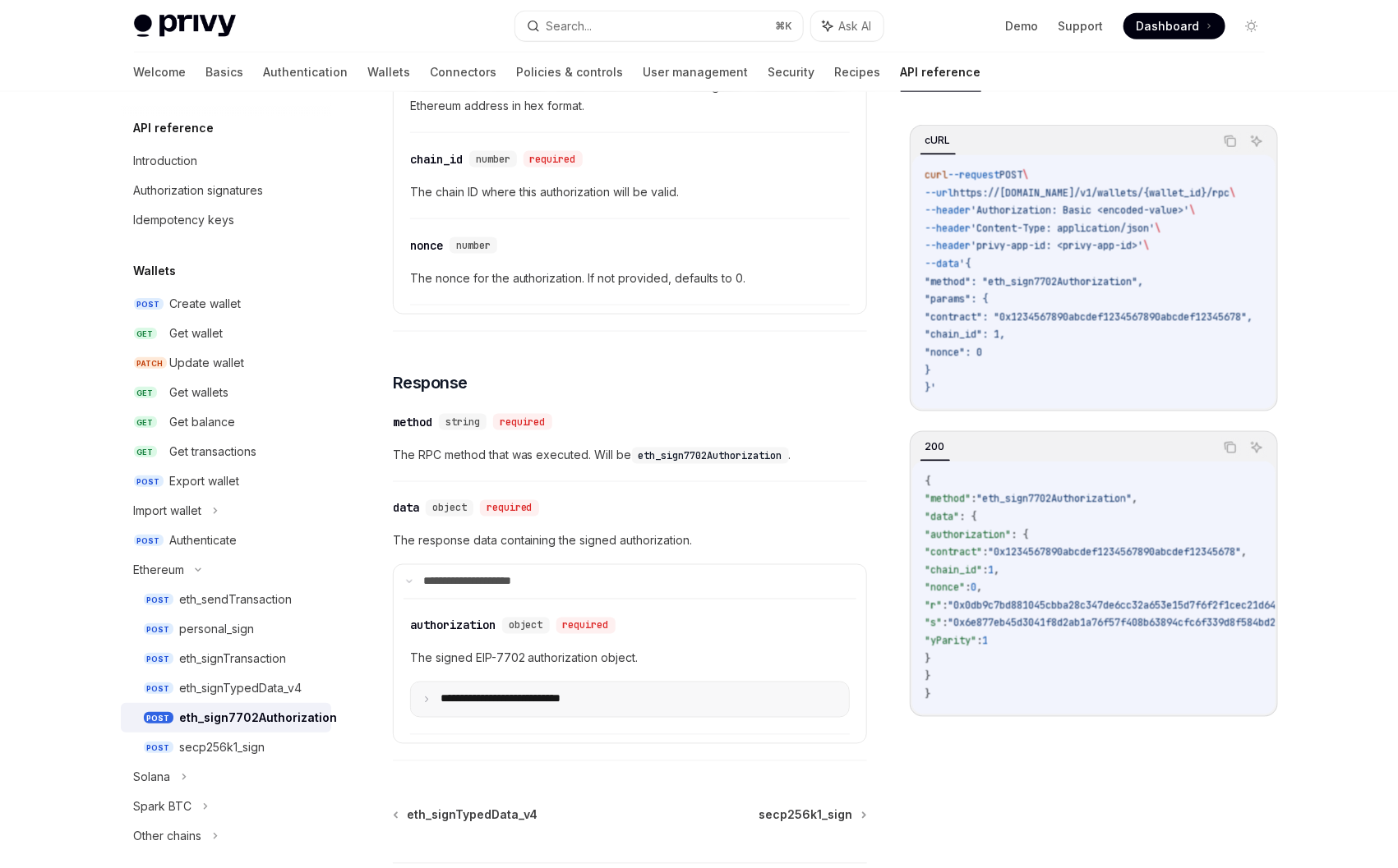
click at [530, 707] on p "**********" at bounding box center [522, 700] width 164 height 14
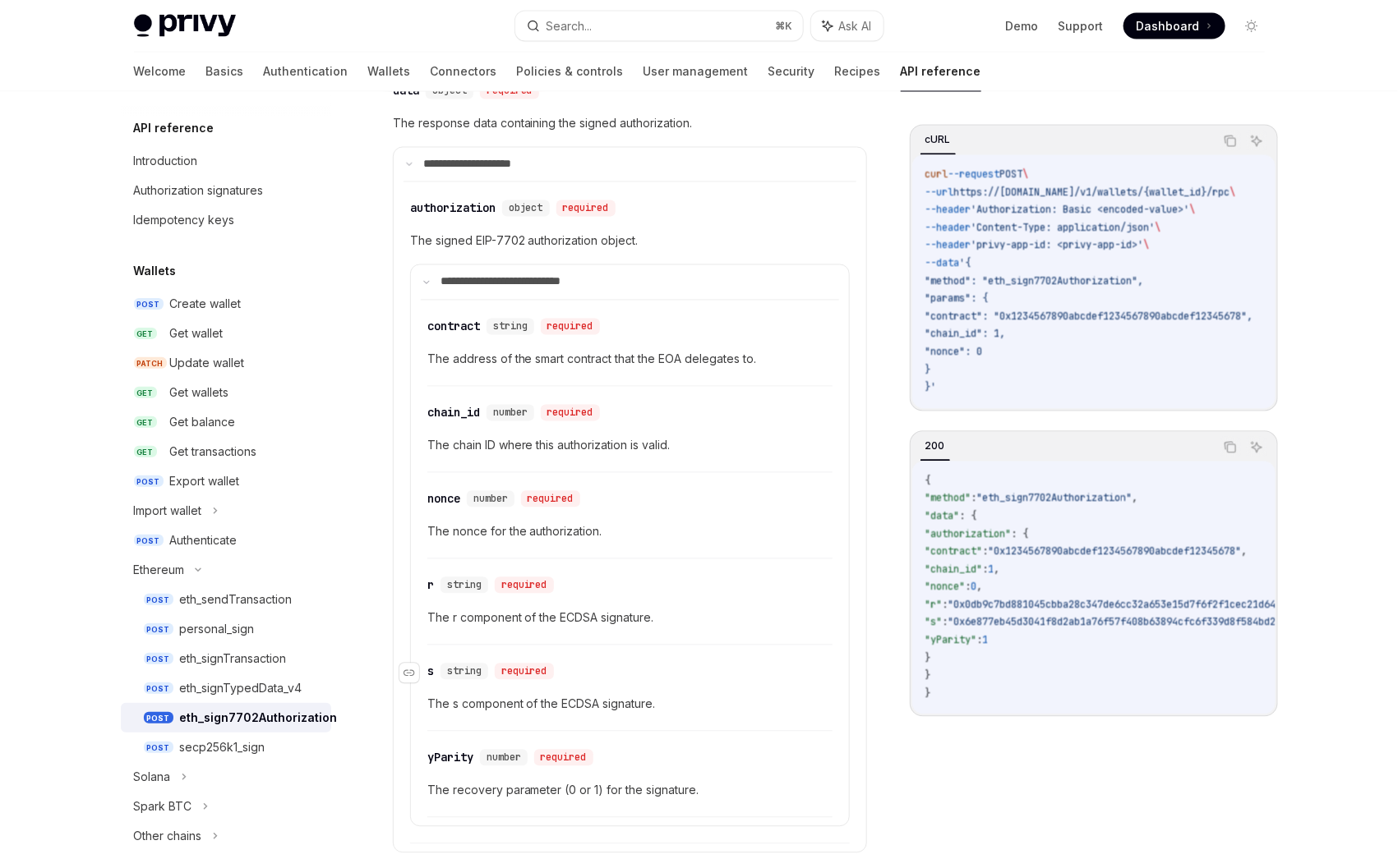
scroll to position [1473, 0]
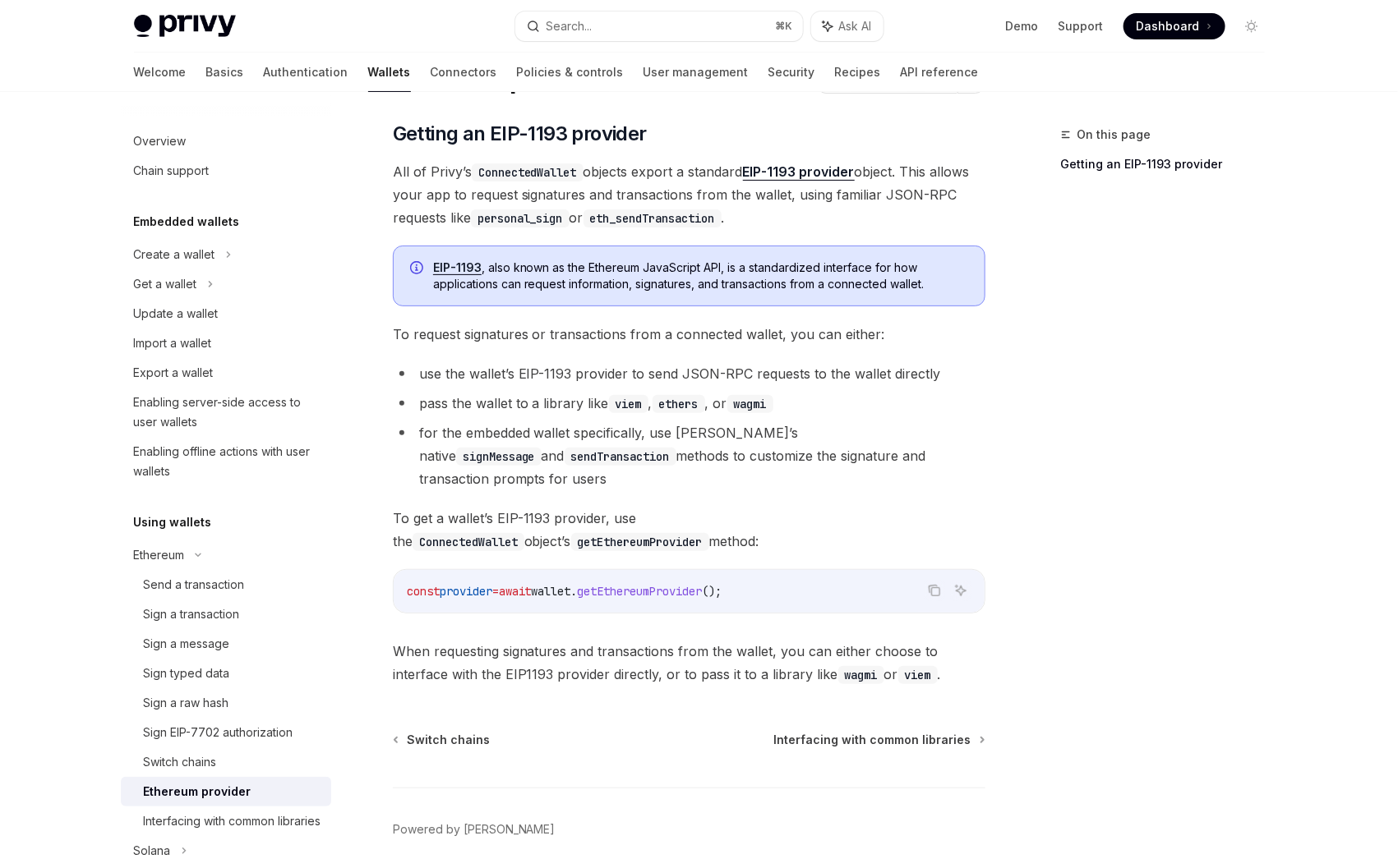
scroll to position [89, 0]
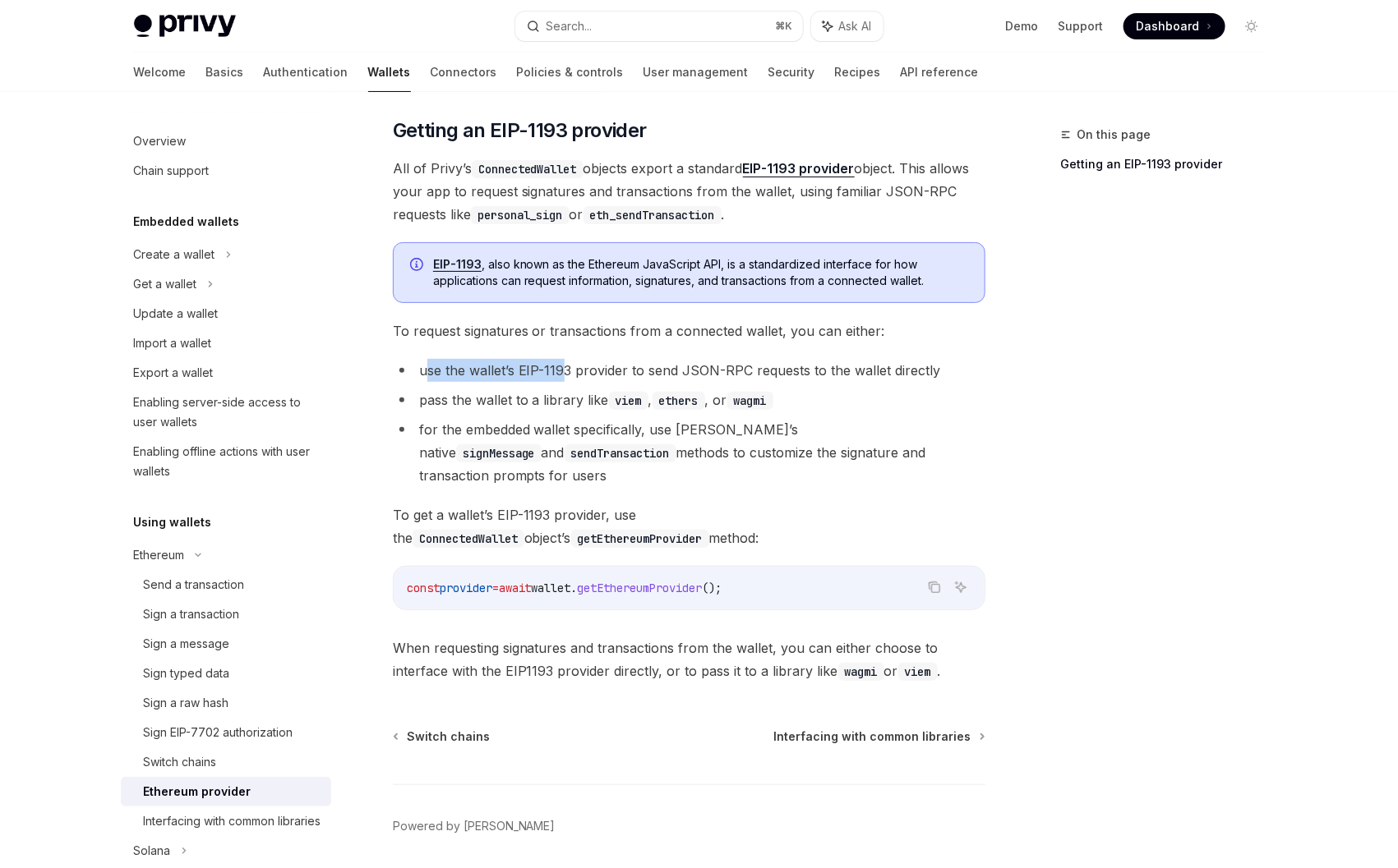
drag, startPoint x: 449, startPoint y: 370, endPoint x: 604, endPoint y: 371, distance: 155.0
click at [566, 369] on li "use the wallet’s EIP-1193 provider to send JSON-RPC requests to the wallet dire…" at bounding box center [689, 371] width 593 height 23
drag, startPoint x: 484, startPoint y: 399, endPoint x: 650, endPoint y: 399, distance: 166.0
click at [637, 400] on li "pass the wallet to a library like viem , ethers , or wagmi" at bounding box center [689, 400] width 593 height 23
drag, startPoint x: 460, startPoint y: 433, endPoint x: 994, endPoint y: 436, distance: 534.0
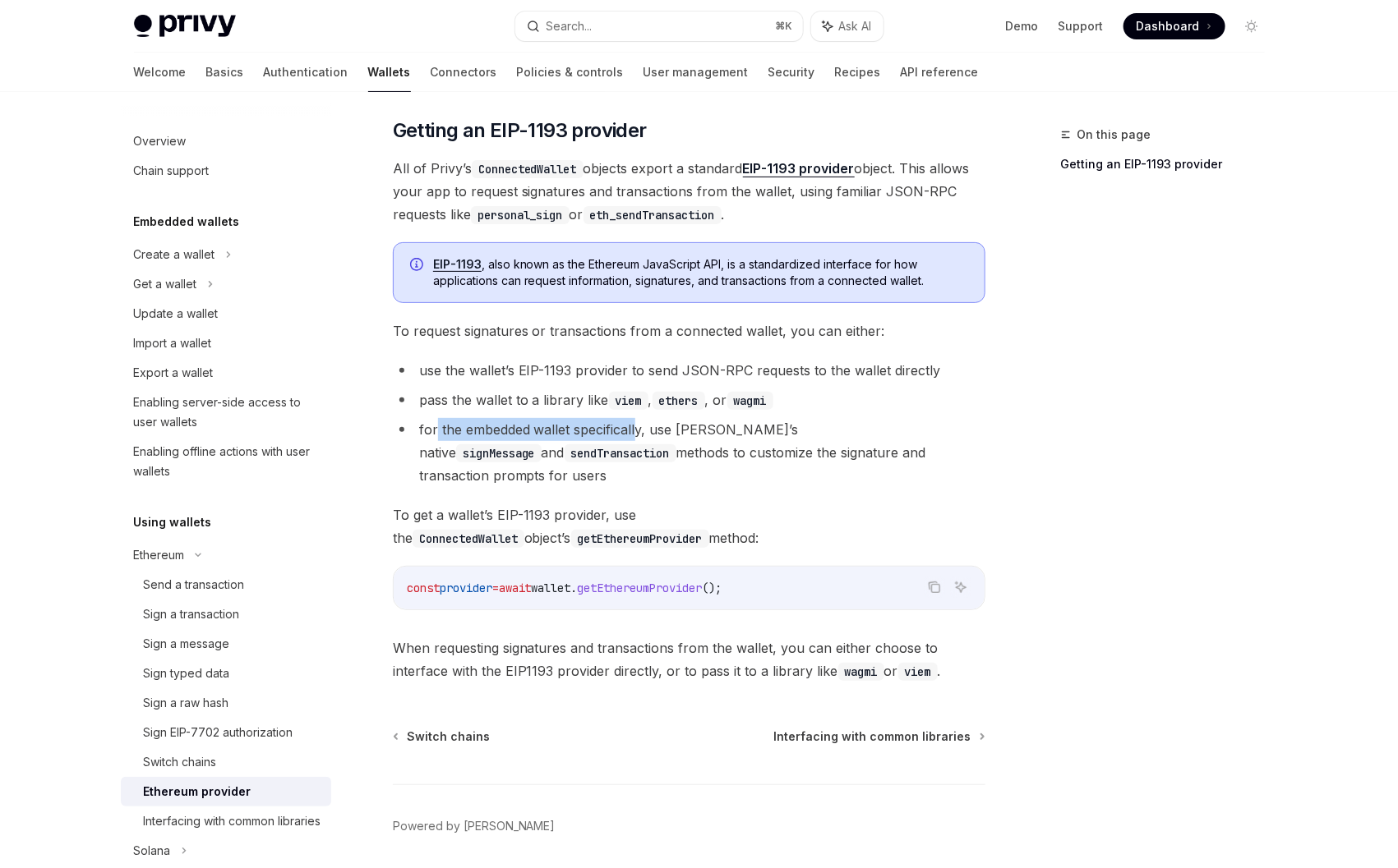
click at [636, 437] on li "for the embedded wallet specifically, use Privy’s native signMessage and sendTr…" at bounding box center [689, 452] width 593 height 69
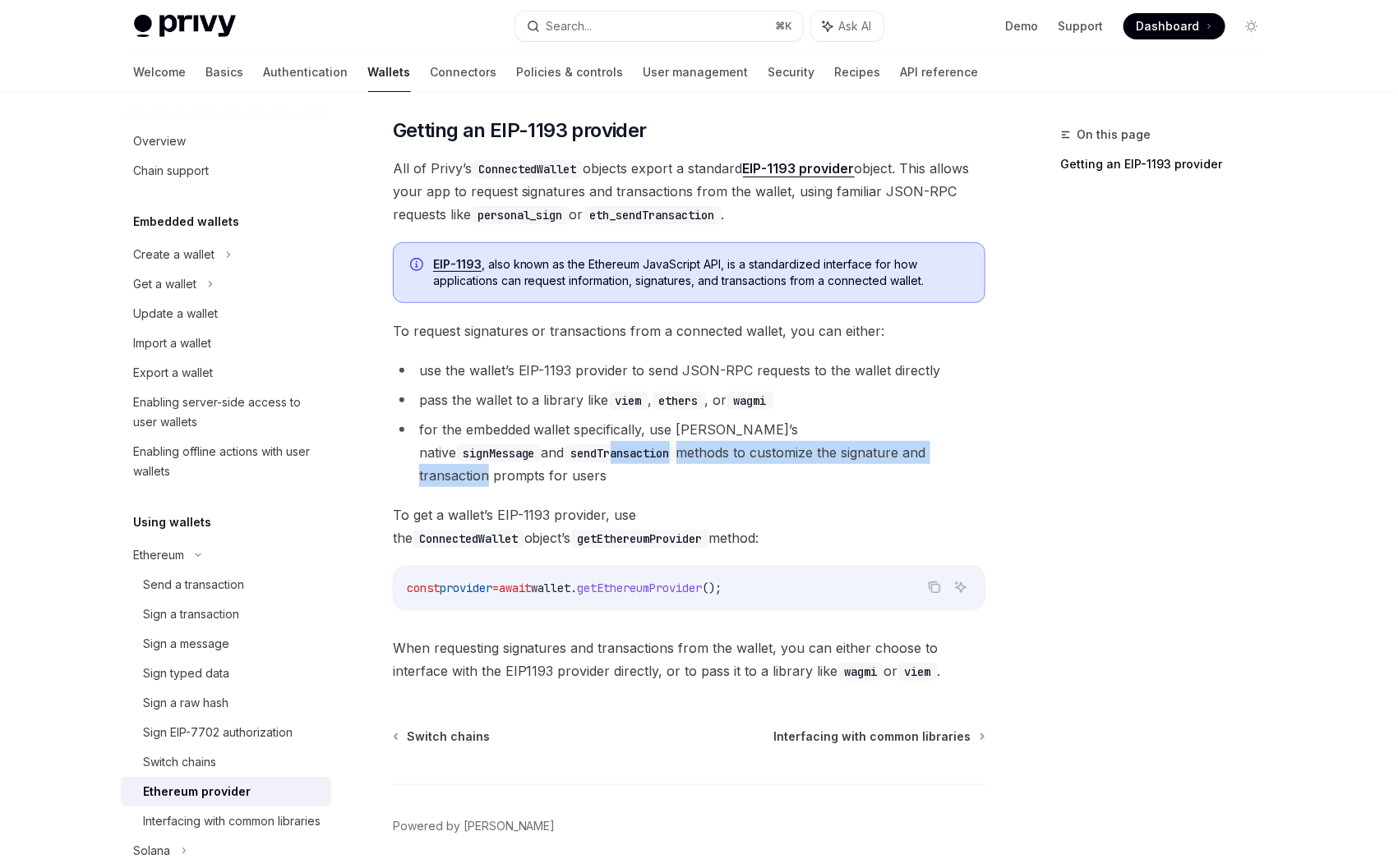
drag, startPoint x: 559, startPoint y: 450, endPoint x: 1131, endPoint y: 459, distance: 572.1
click at [853, 455] on li "for the embedded wallet specifically, use Privy’s native signMessage and sendTr…" at bounding box center [689, 452] width 593 height 69
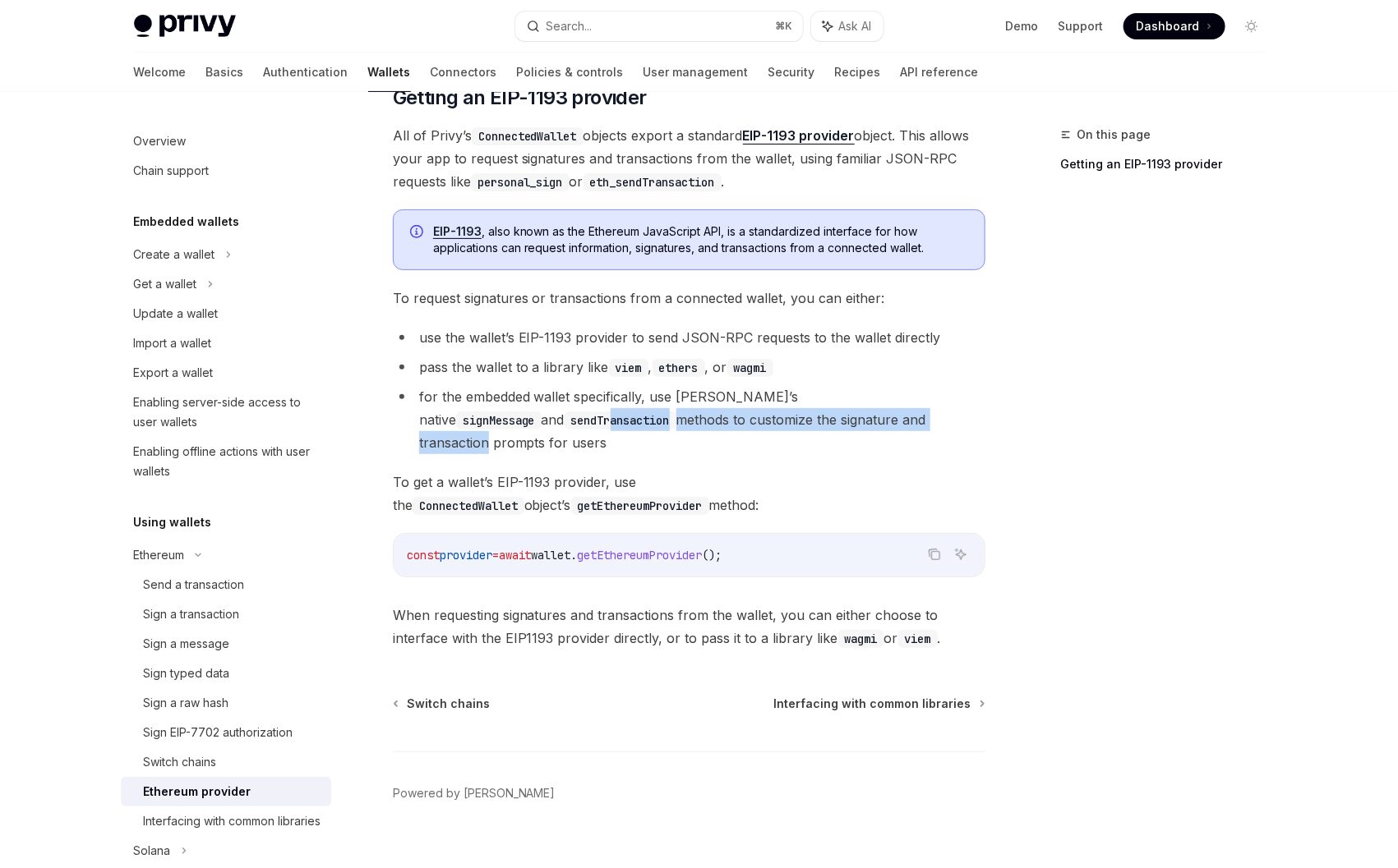
scroll to position [124, 0]
click at [1055, 446] on div "On this page Getting an EIP-1193 provider" at bounding box center [1152, 497] width 250 height 744
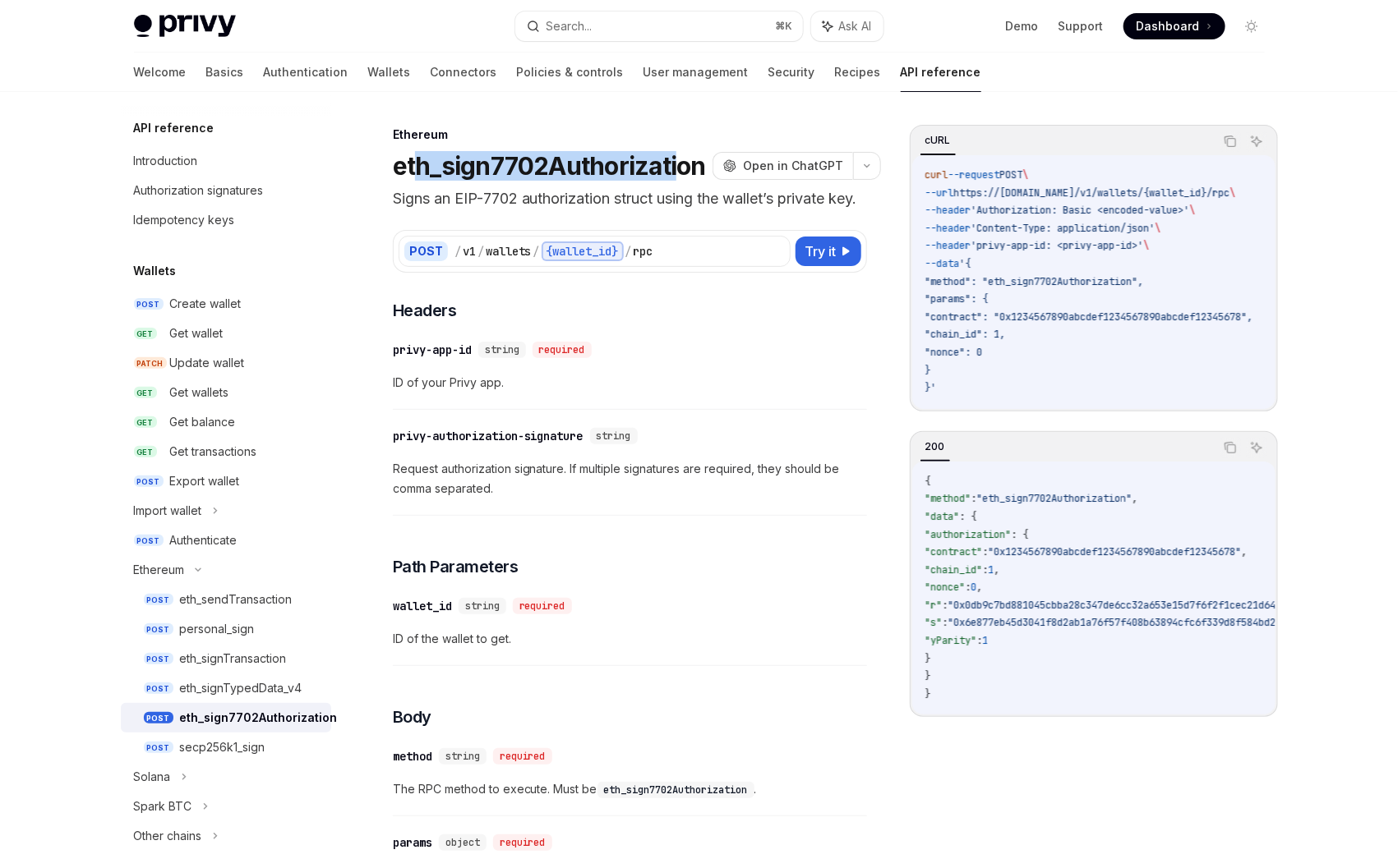
drag, startPoint x: 413, startPoint y: 173, endPoint x: 676, endPoint y: 172, distance: 263.0
click at [676, 172] on h1 "eth_sign7702Authorization" at bounding box center [549, 166] width 313 height 30
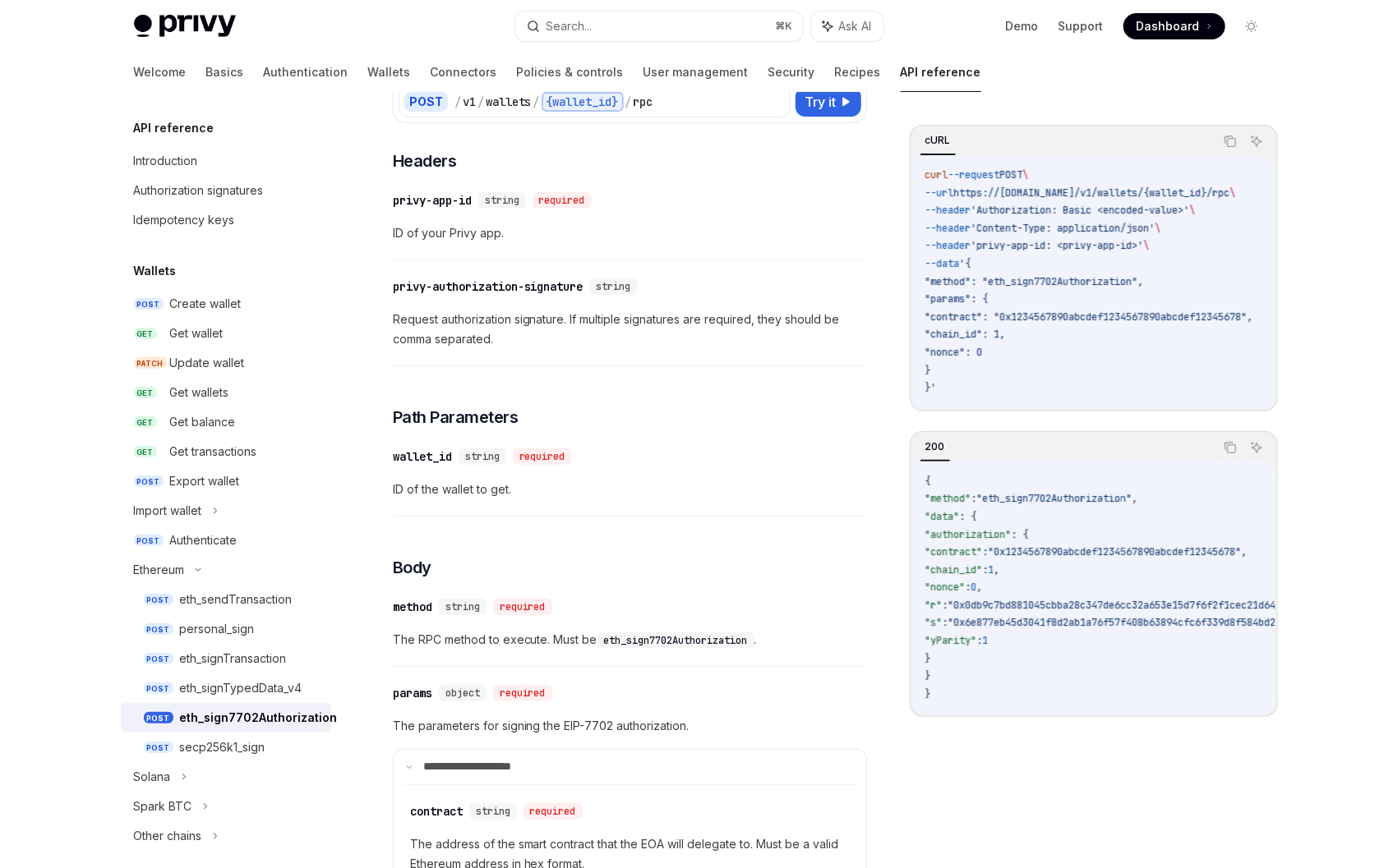
scroll to position [203, 0]
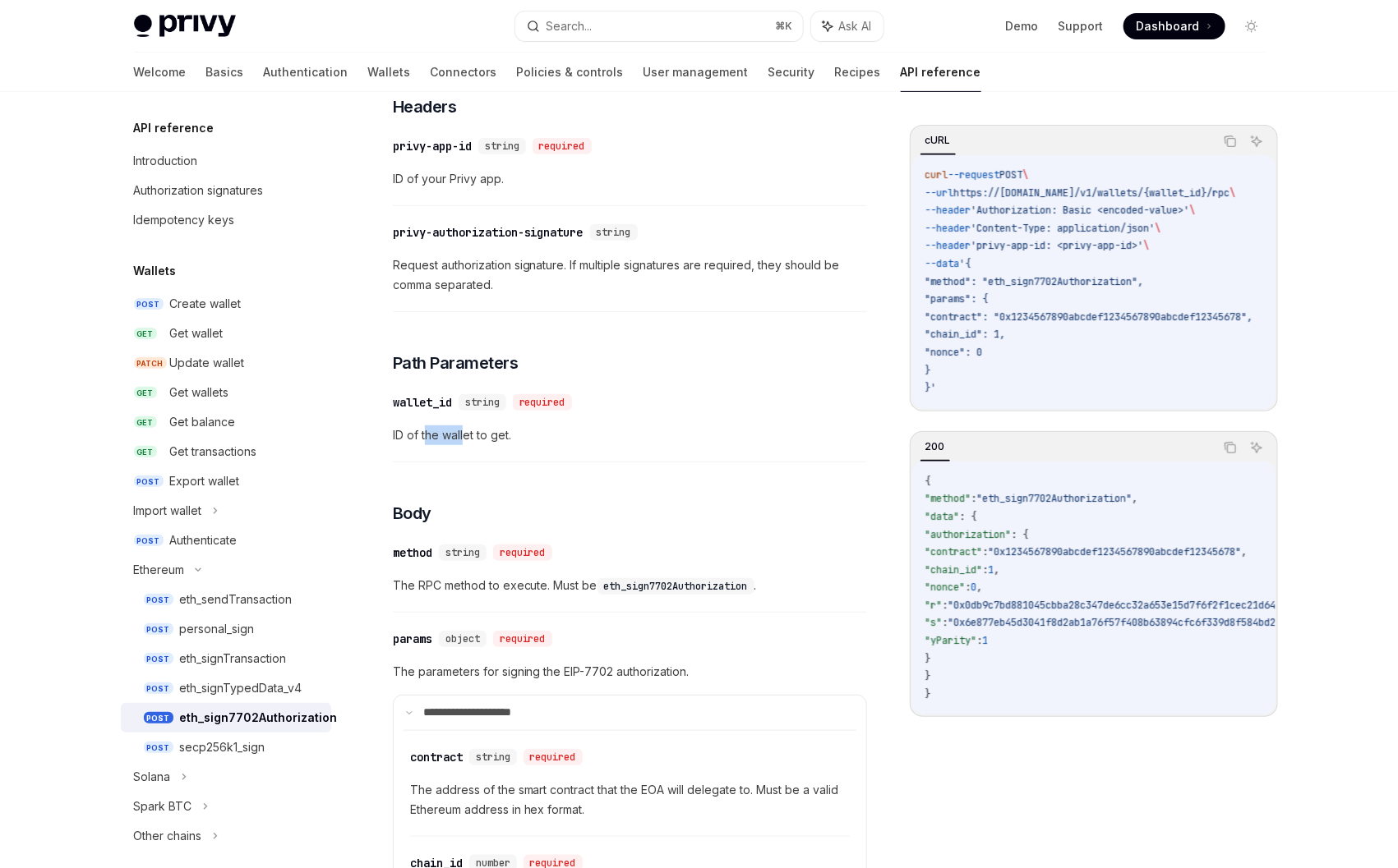
drag, startPoint x: 424, startPoint y: 463, endPoint x: 585, endPoint y: 461, distance: 161.0
click at [486, 445] on span "ID of the wallet to get." at bounding box center [630, 436] width 474 height 20
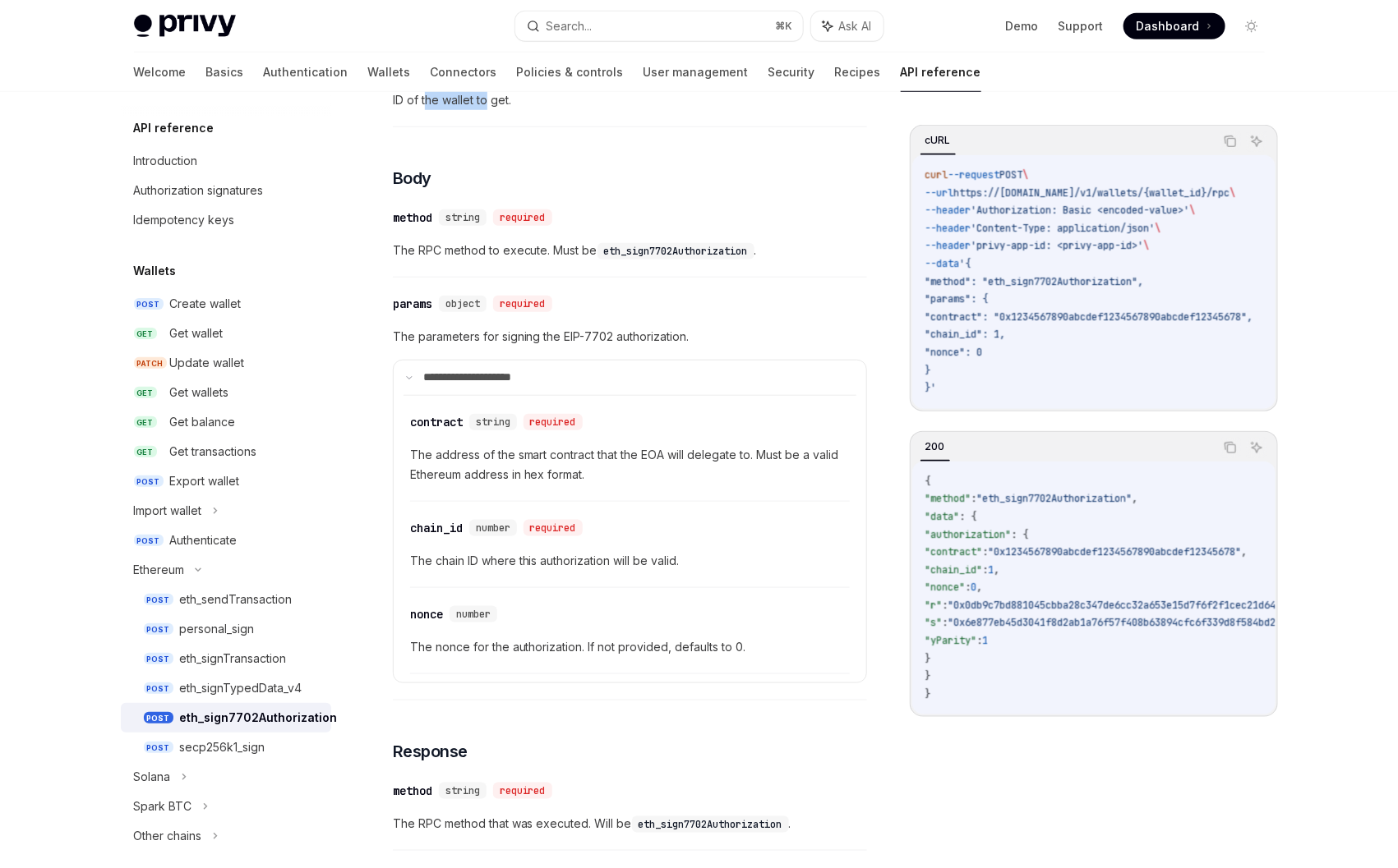
scroll to position [570, 0]
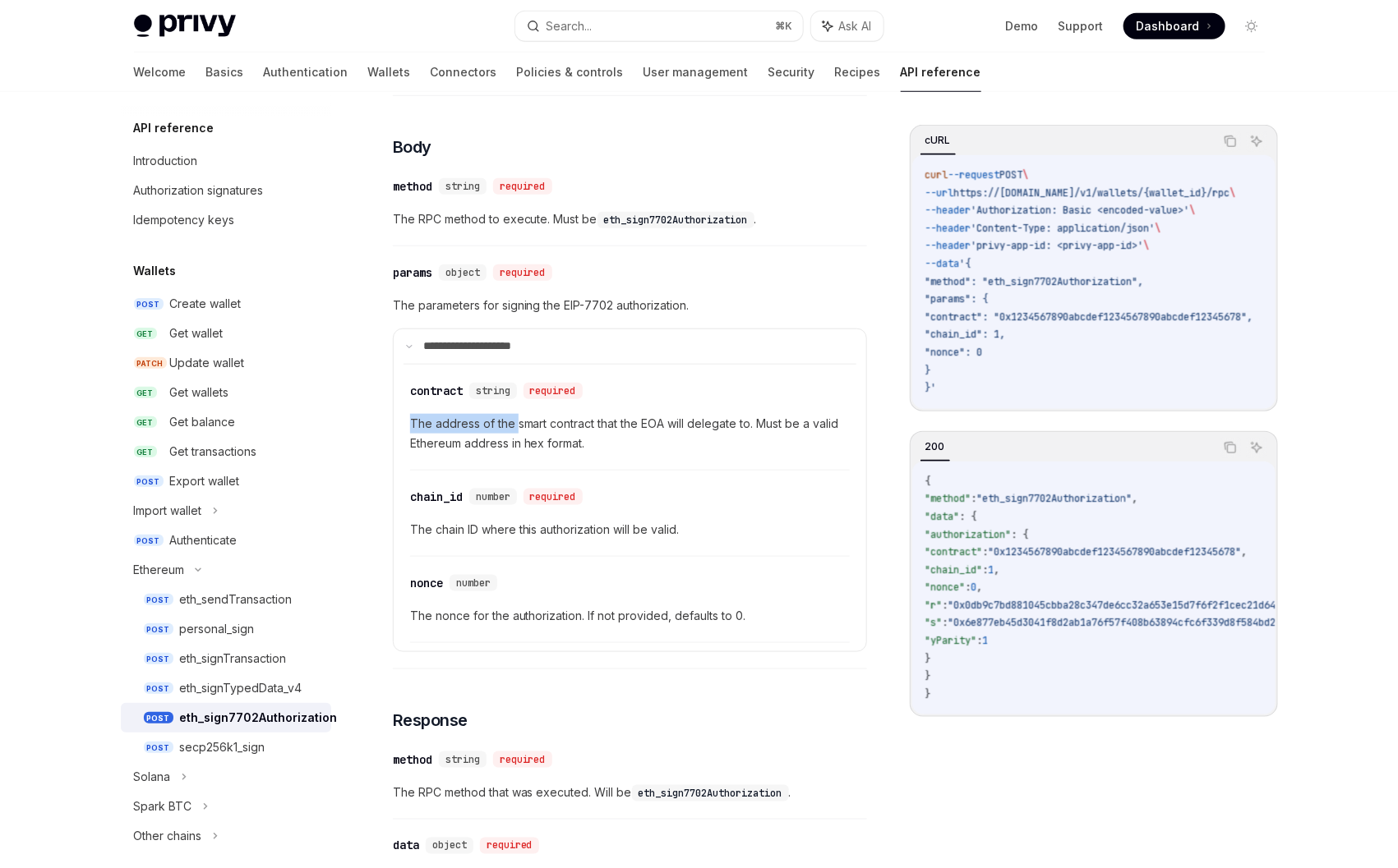
drag, startPoint x: 412, startPoint y: 445, endPoint x: 518, endPoint y: 451, distance: 106.2
click at [518, 451] on propertiesChildren "​ contract string required The address of the smart contract that the EOA will …" at bounding box center [630, 503] width 453 height 279
drag, startPoint x: 622, startPoint y: 462, endPoint x: 395, endPoint y: 443, distance: 227.8
click at [395, 443] on details "**********" at bounding box center [630, 490] width 474 height 323
click at [632, 454] on span "The address of the smart contract that the EOA will delegate to. Must be a vali…" at bounding box center [630, 434] width 440 height 40
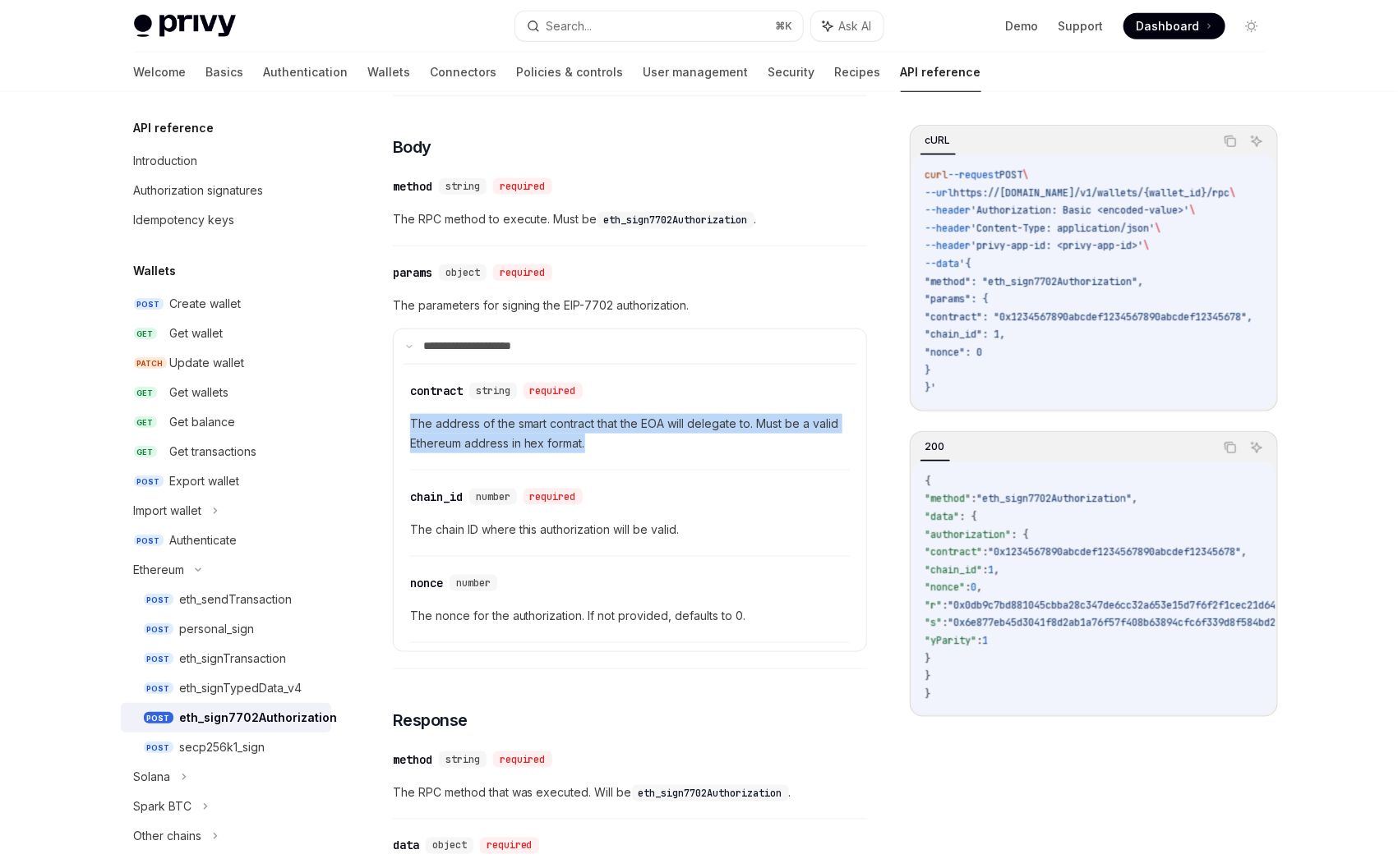
drag, startPoint x: 633, startPoint y: 466, endPoint x: 413, endPoint y: 437, distance: 221.9
click at [413, 437] on span "The address of the smart contract that the EOA will delegate to. Must be a vali…" at bounding box center [630, 434] width 440 height 40
click at [634, 454] on span "The address of the smart contract that the EOA will delegate to. Must be a vali…" at bounding box center [630, 434] width 440 height 40
drag, startPoint x: 490, startPoint y: 450, endPoint x: 398, endPoint y: 441, distance: 92.4
click at [398, 441] on details "**********" at bounding box center [630, 490] width 474 height 323
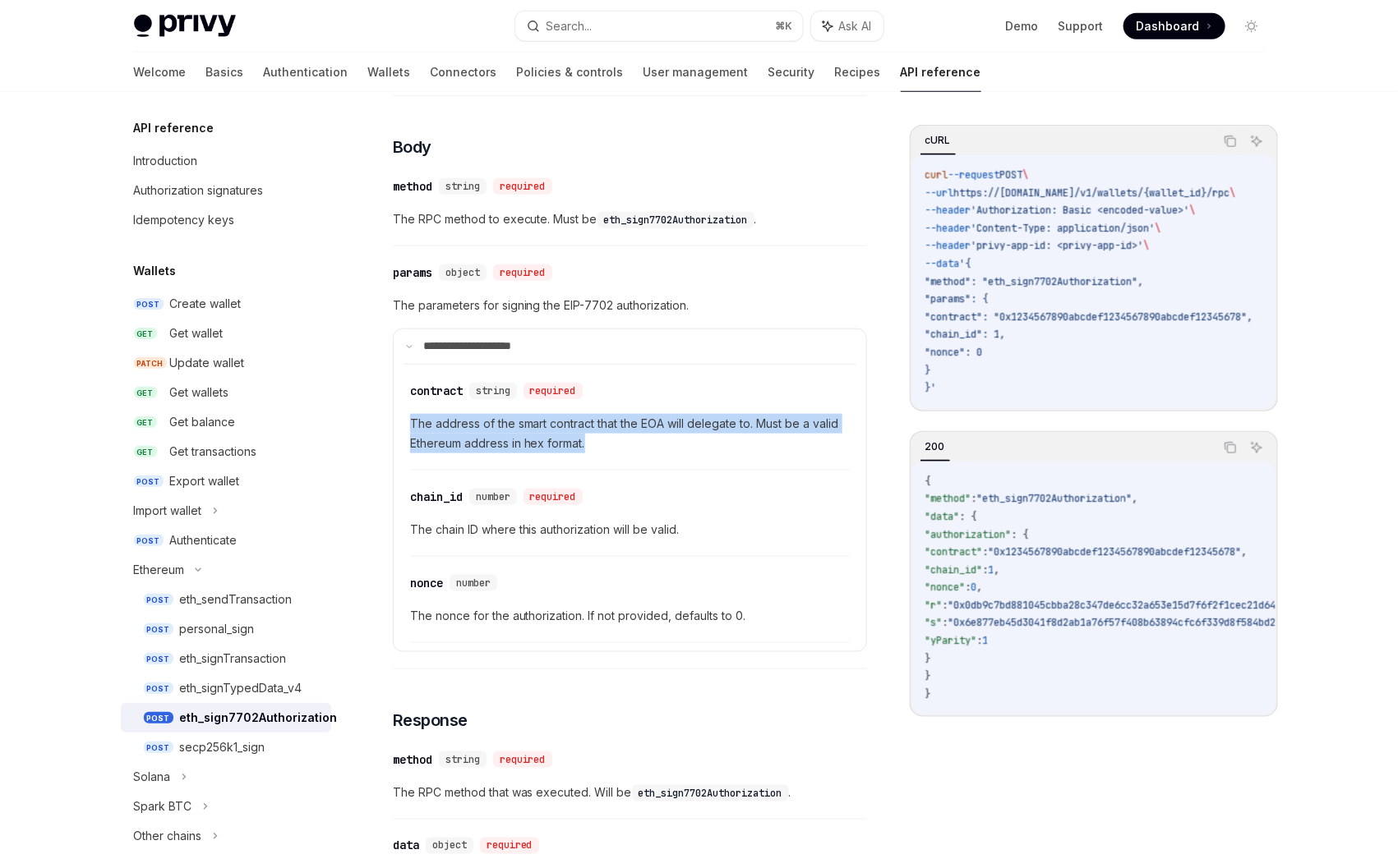
click at [606, 454] on span "The address of the smart contract that the EOA will delegate to. Must be a vali…" at bounding box center [630, 434] width 440 height 40
drag, startPoint x: 633, startPoint y: 469, endPoint x: 418, endPoint y: 449, distance: 215.9
click at [418, 449] on span "The address of the smart contract that the EOA will delegate to. Must be a vali…" at bounding box center [630, 434] width 440 height 40
click at [636, 505] on div "​ chain_id number required The chain ID where this authorization will be valid." at bounding box center [630, 518] width 440 height 78
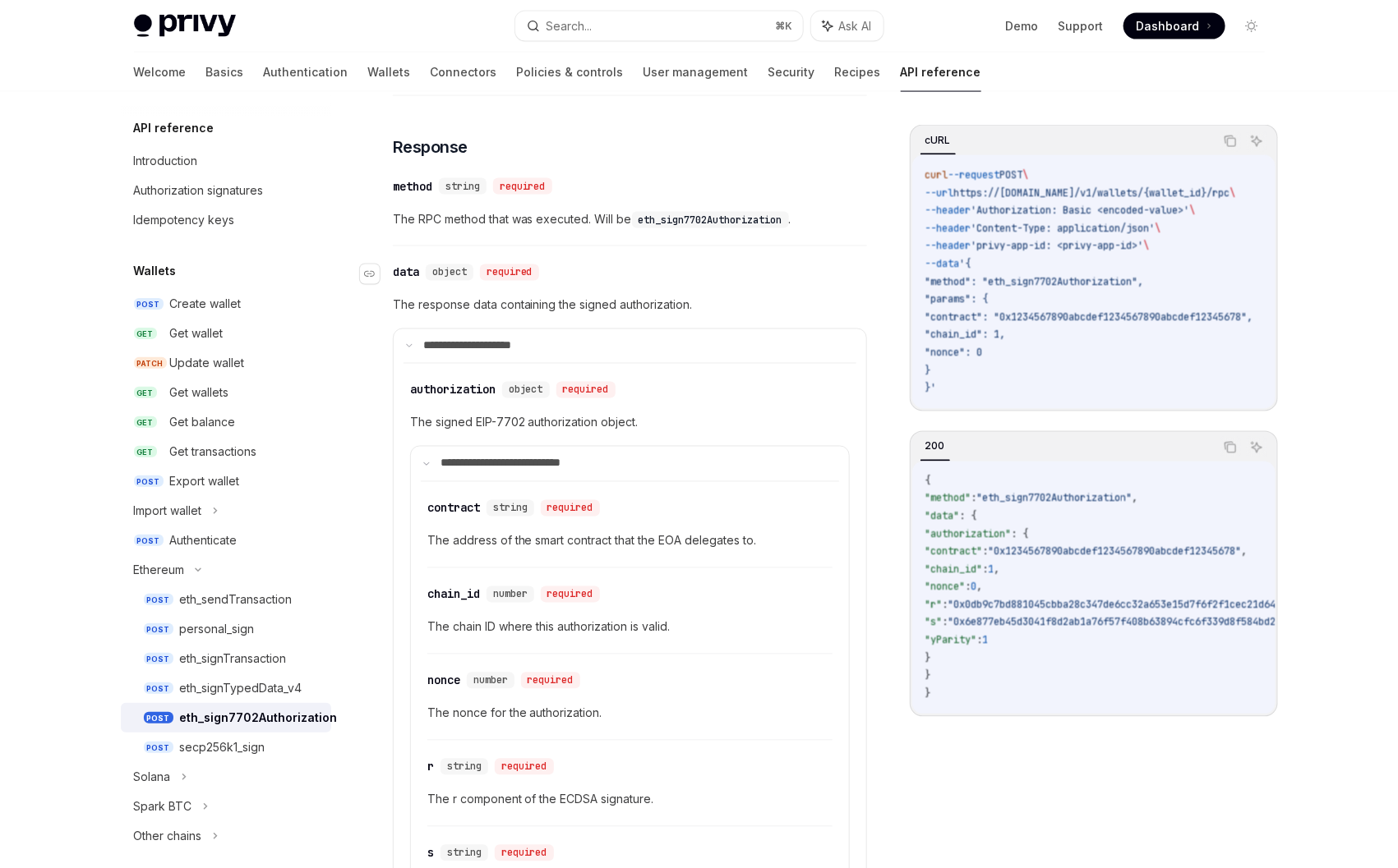
scroll to position [1160, 0]
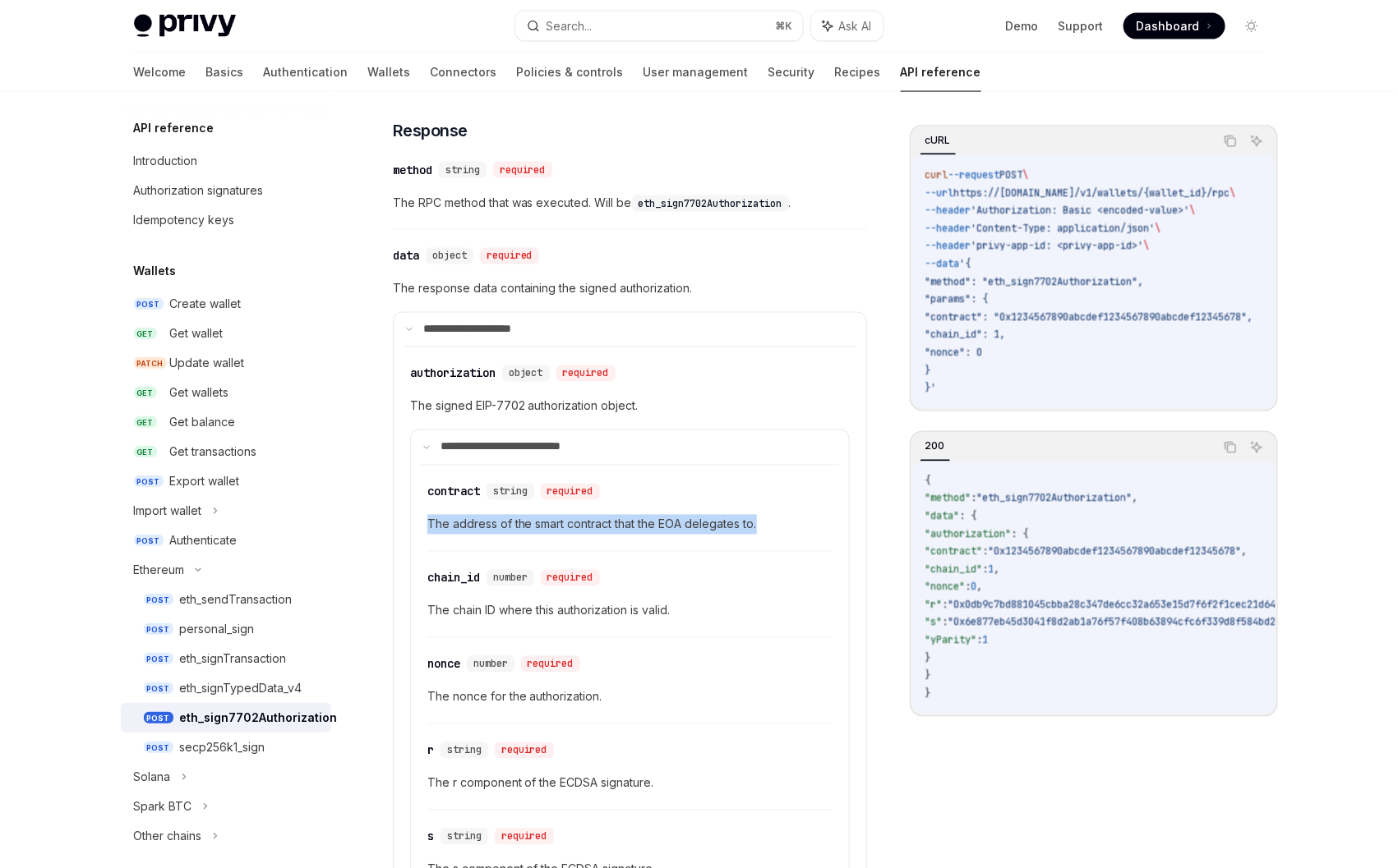
drag, startPoint x: 426, startPoint y: 544, endPoint x: 834, endPoint y: 544, distance: 408.0
click at [821, 535] on span "The address of the smart contract that the EOA delegates to." at bounding box center [630, 525] width 405 height 20
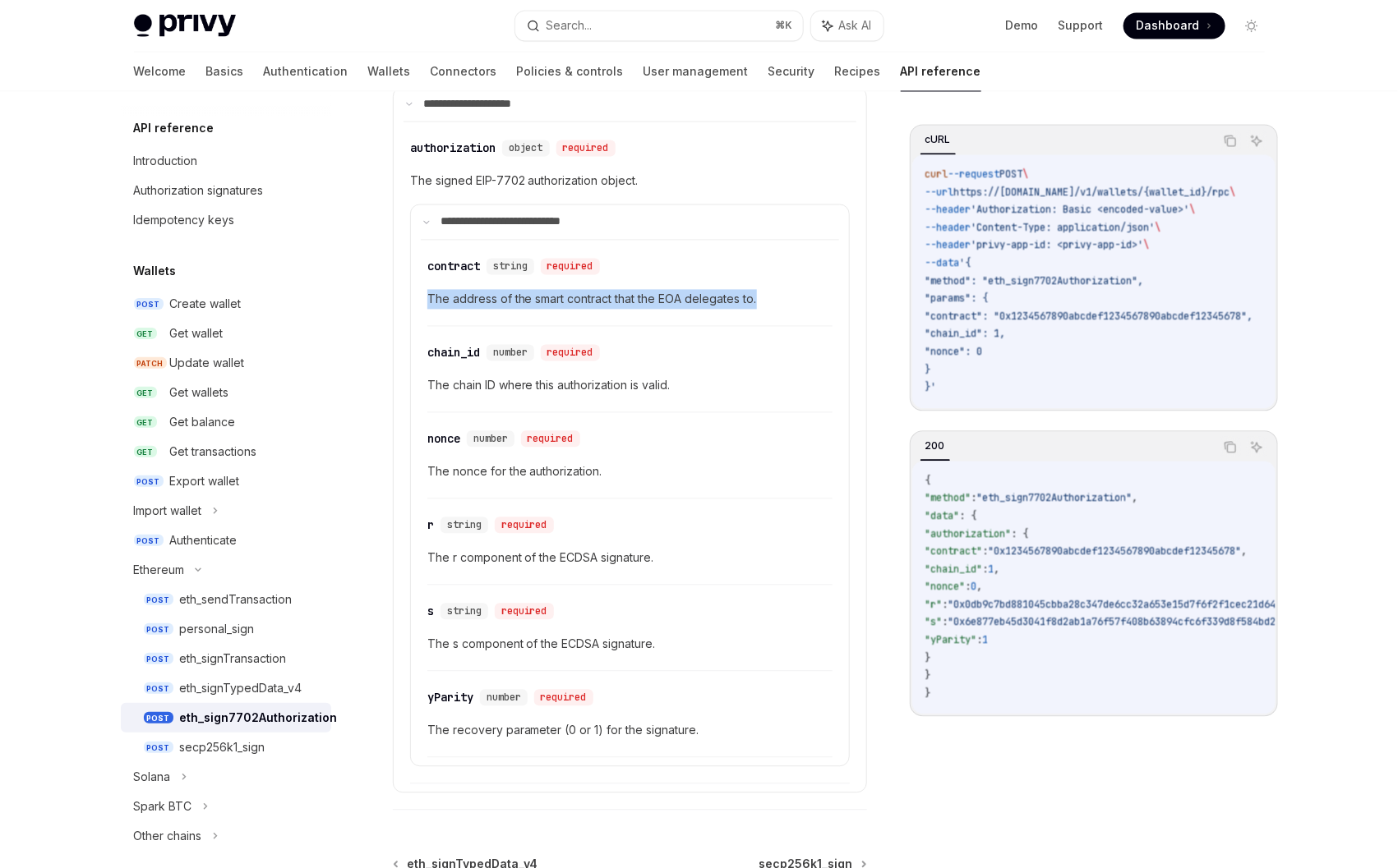
scroll to position [1384, 0]
drag, startPoint x: 447, startPoint y: 587, endPoint x: 687, endPoint y: 629, distance: 243.6
click at [460, 588] on details "**********" at bounding box center [630, 486] width 440 height 563
drag, startPoint x: 517, startPoint y: 665, endPoint x: 722, endPoint y: 672, distance: 205.1
click at [587, 656] on span "The s component of the ECDSA signature." at bounding box center [630, 646] width 405 height 20
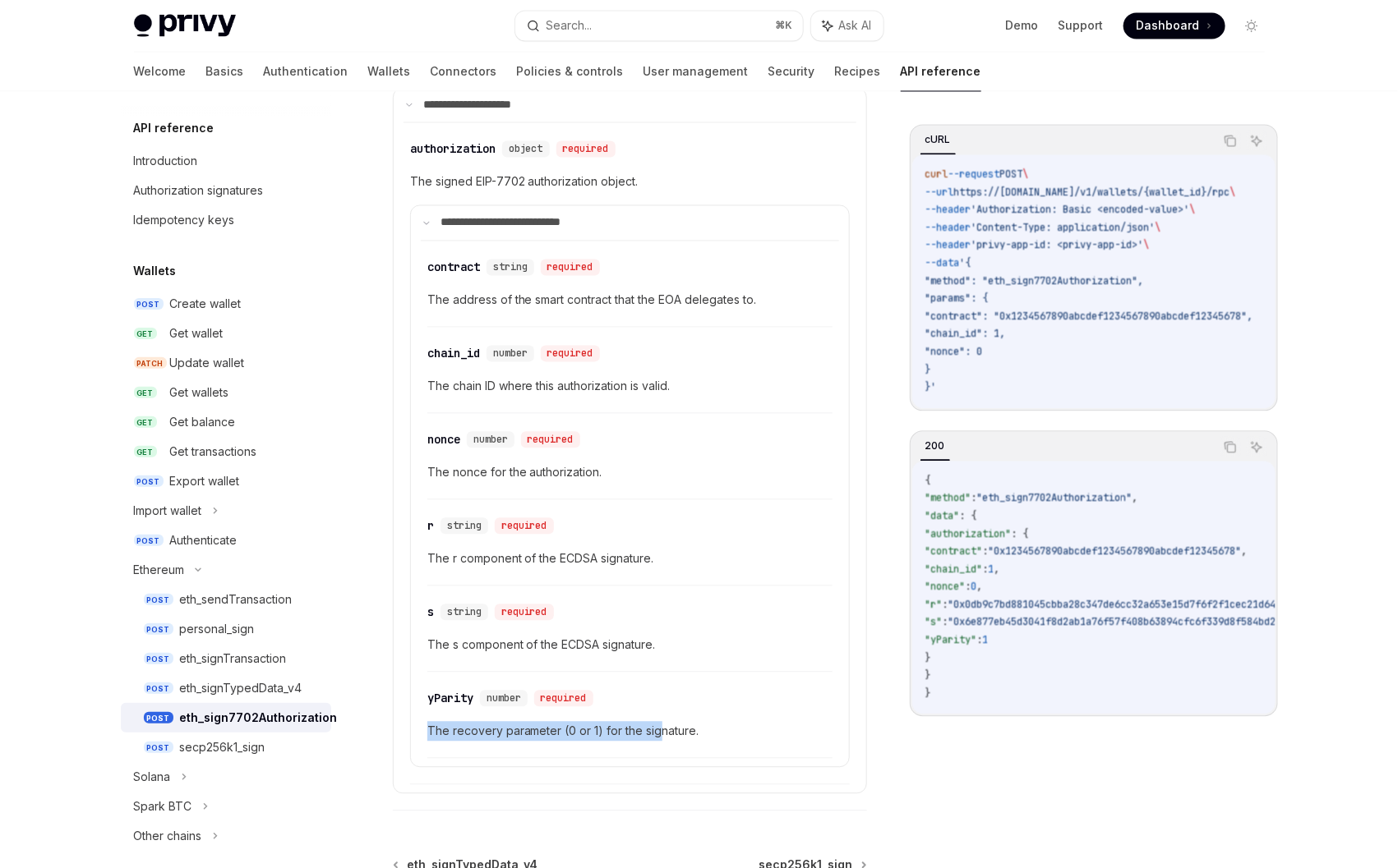
click at [672, 748] on div "​ yParity number required The recovery parameter (0 or 1) for the signature." at bounding box center [630, 719] width 405 height 78
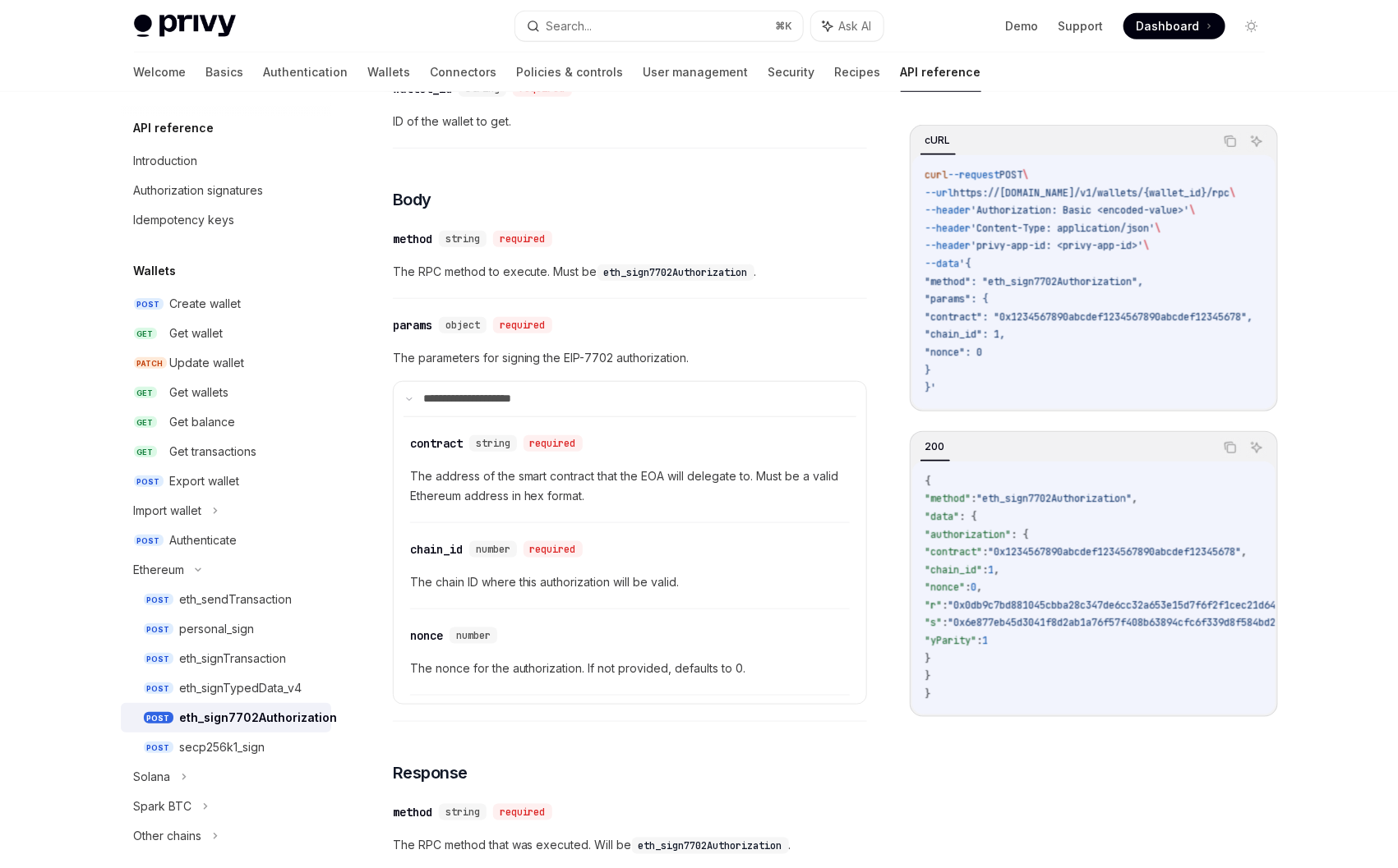
scroll to position [511, 0]
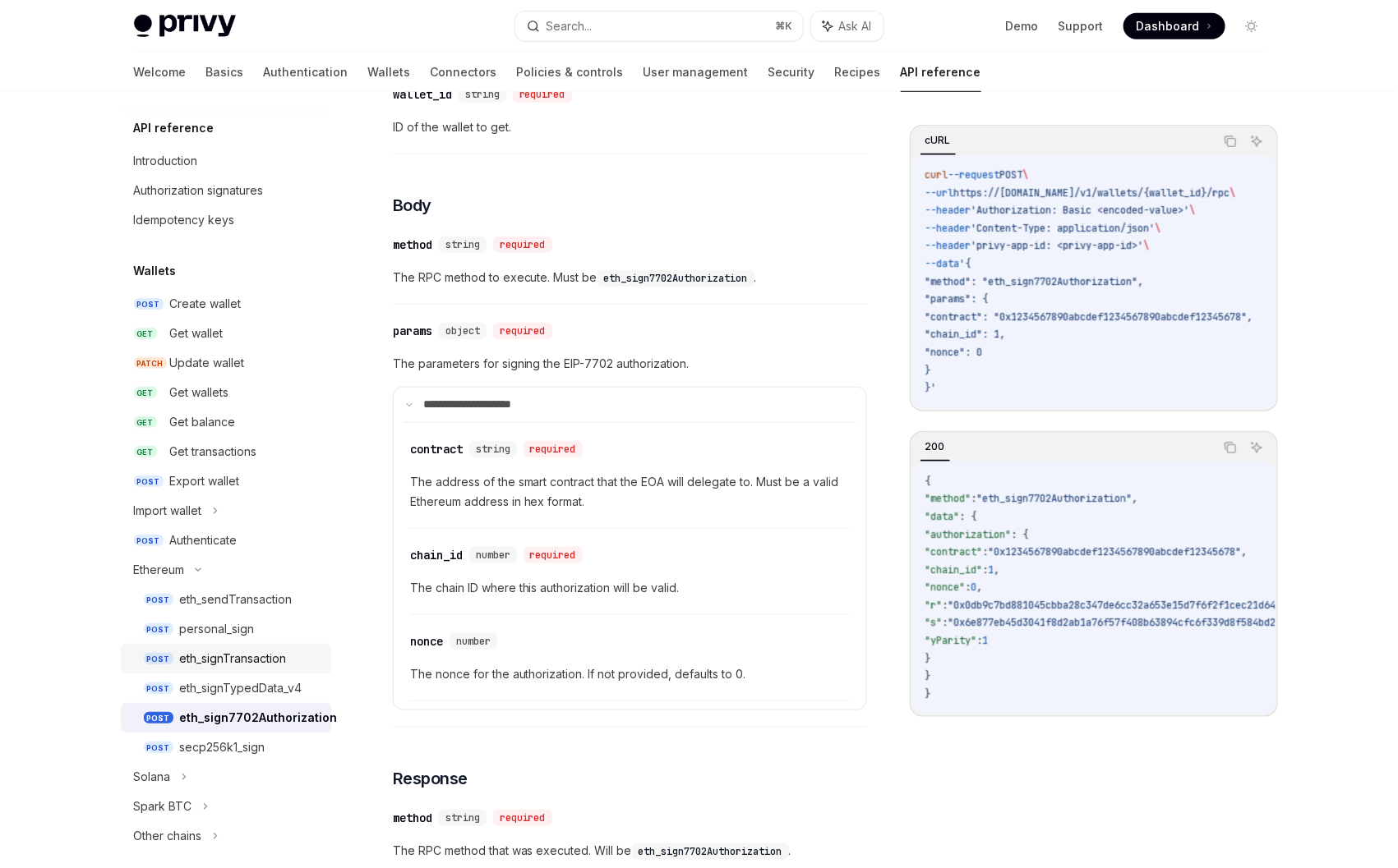
click at [244, 650] on div "eth_signTransaction" at bounding box center [233, 659] width 107 height 20
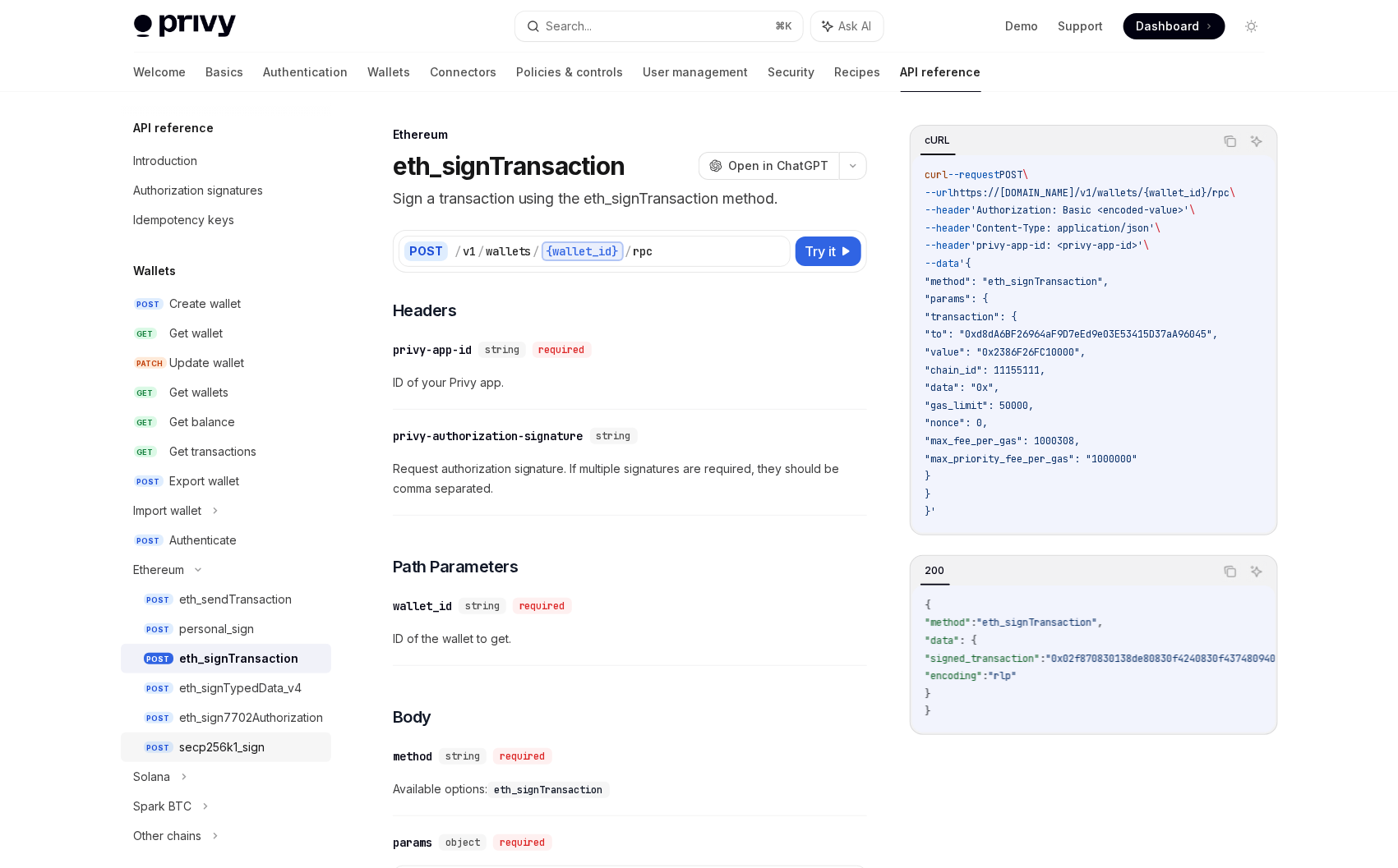
click at [249, 738] on div "secp256k1_sign" at bounding box center [222, 747] width 86 height 20
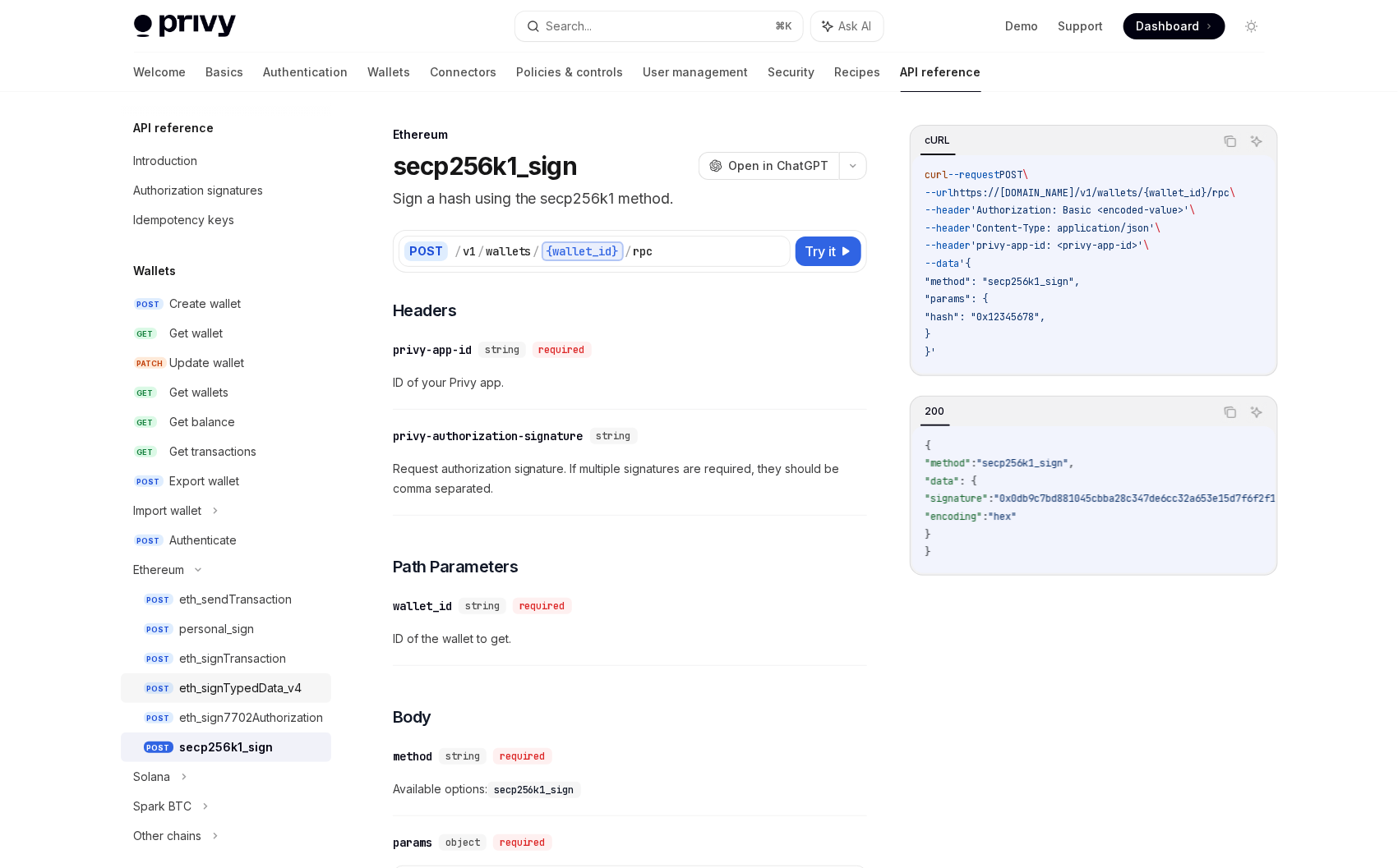
click at [203, 687] on div "eth_signTypedData_v4" at bounding box center [241, 688] width 123 height 20
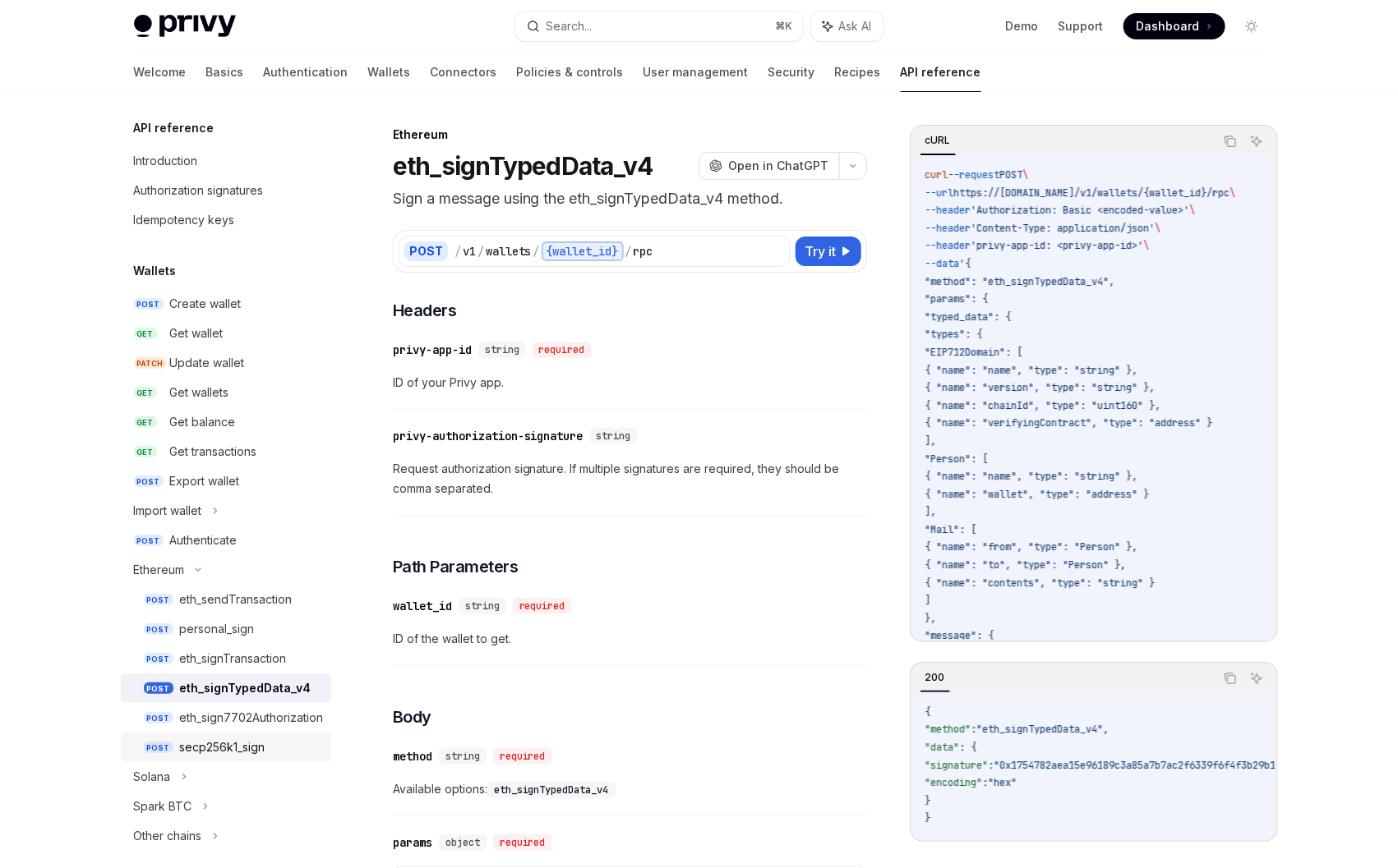
click at [211, 741] on div "secp256k1_sign" at bounding box center [222, 747] width 86 height 20
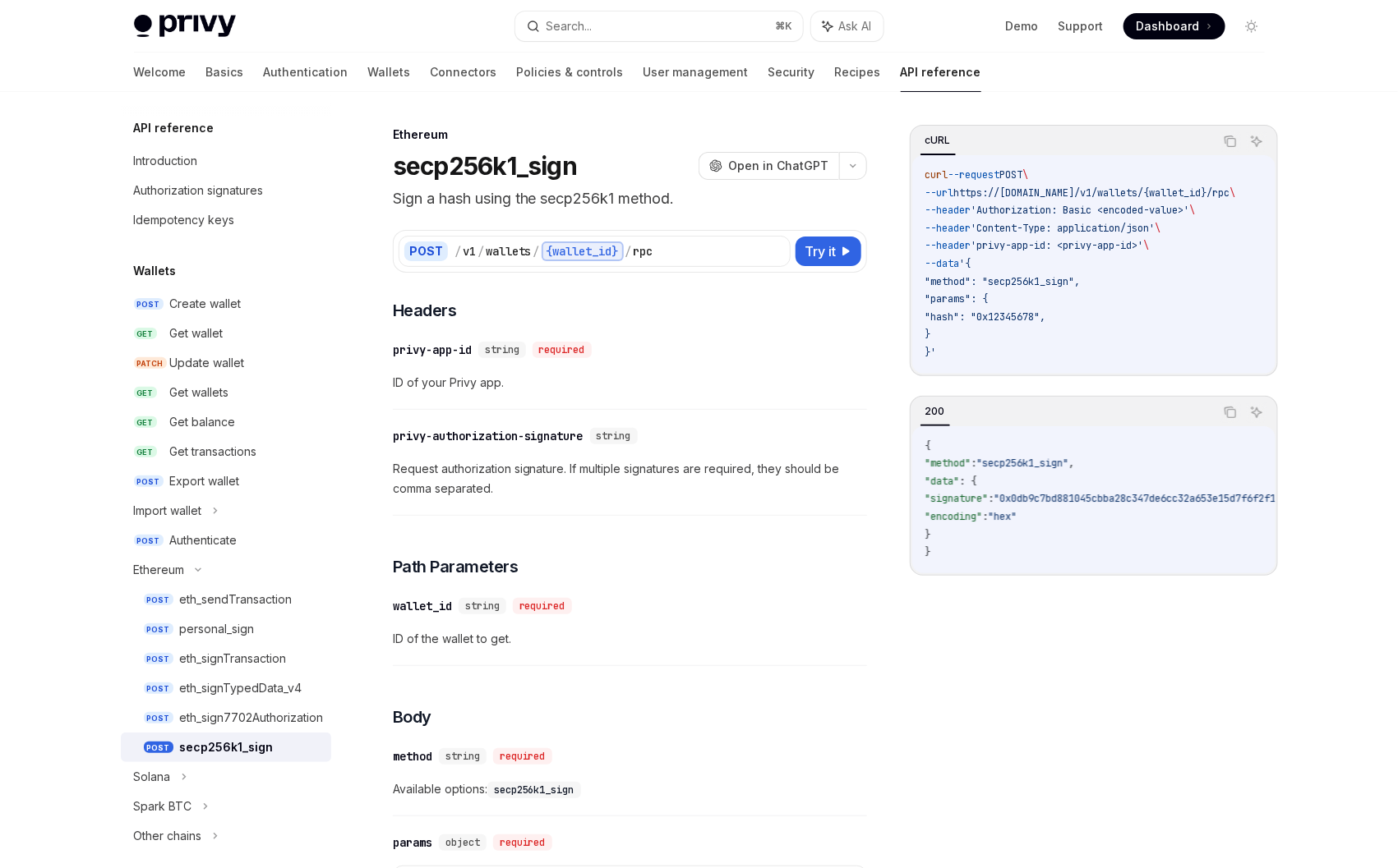
type textarea "*"
click at [1039, 505] on span ""0x0db9c7bd881045cbba28c347de6cc32a653e15d7f6f2f1cec21d645f402a64196e877eb45d30…" at bounding box center [1380, 498] width 771 height 14
click at [444, 154] on h1 "secp256k1_sign" at bounding box center [485, 166] width 185 height 30
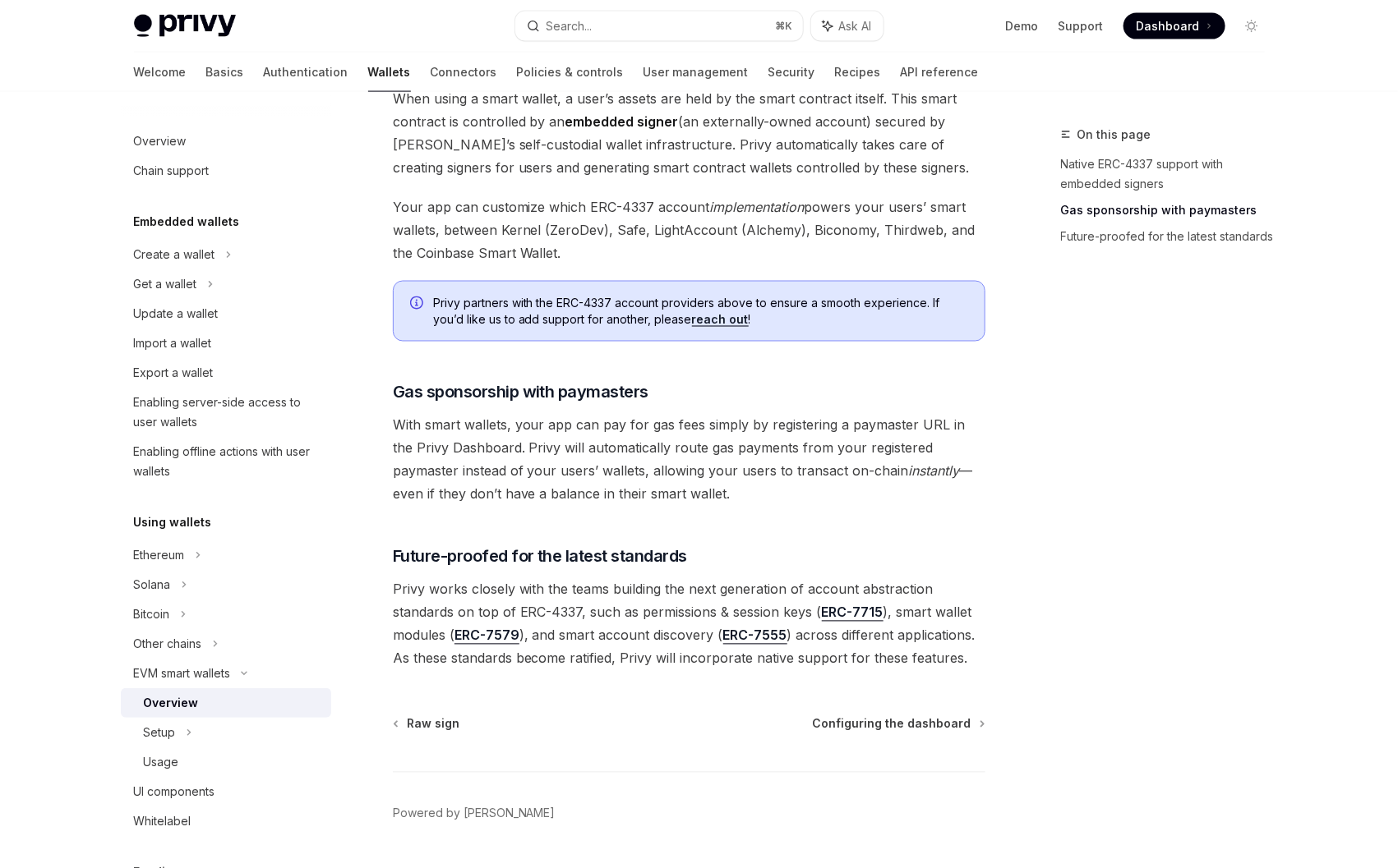
scroll to position [1081, 0]
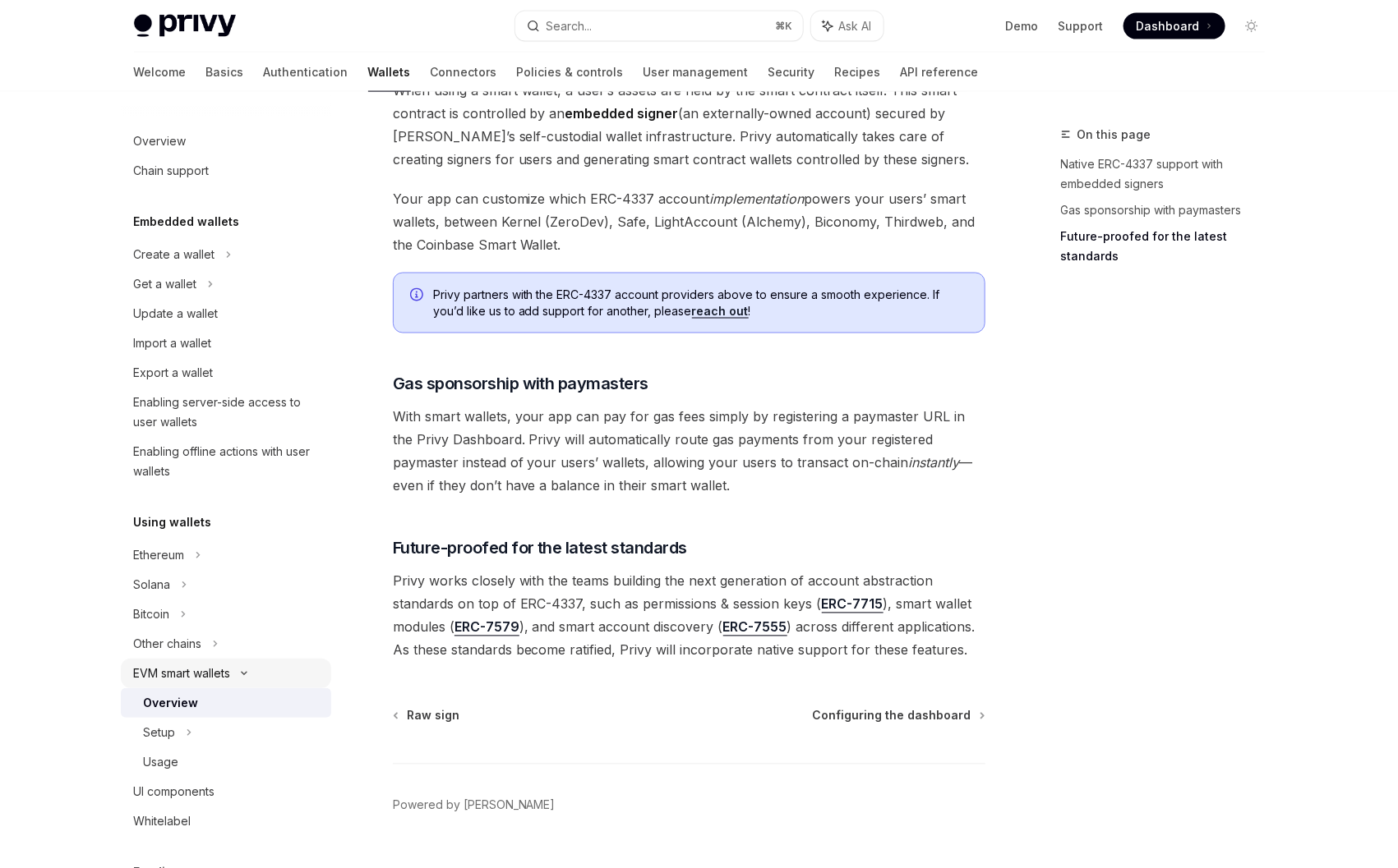
click at [196, 667] on div "EVM smart wallets" at bounding box center [183, 674] width 97 height 20
